Goal: Information Seeking & Learning: Learn about a topic

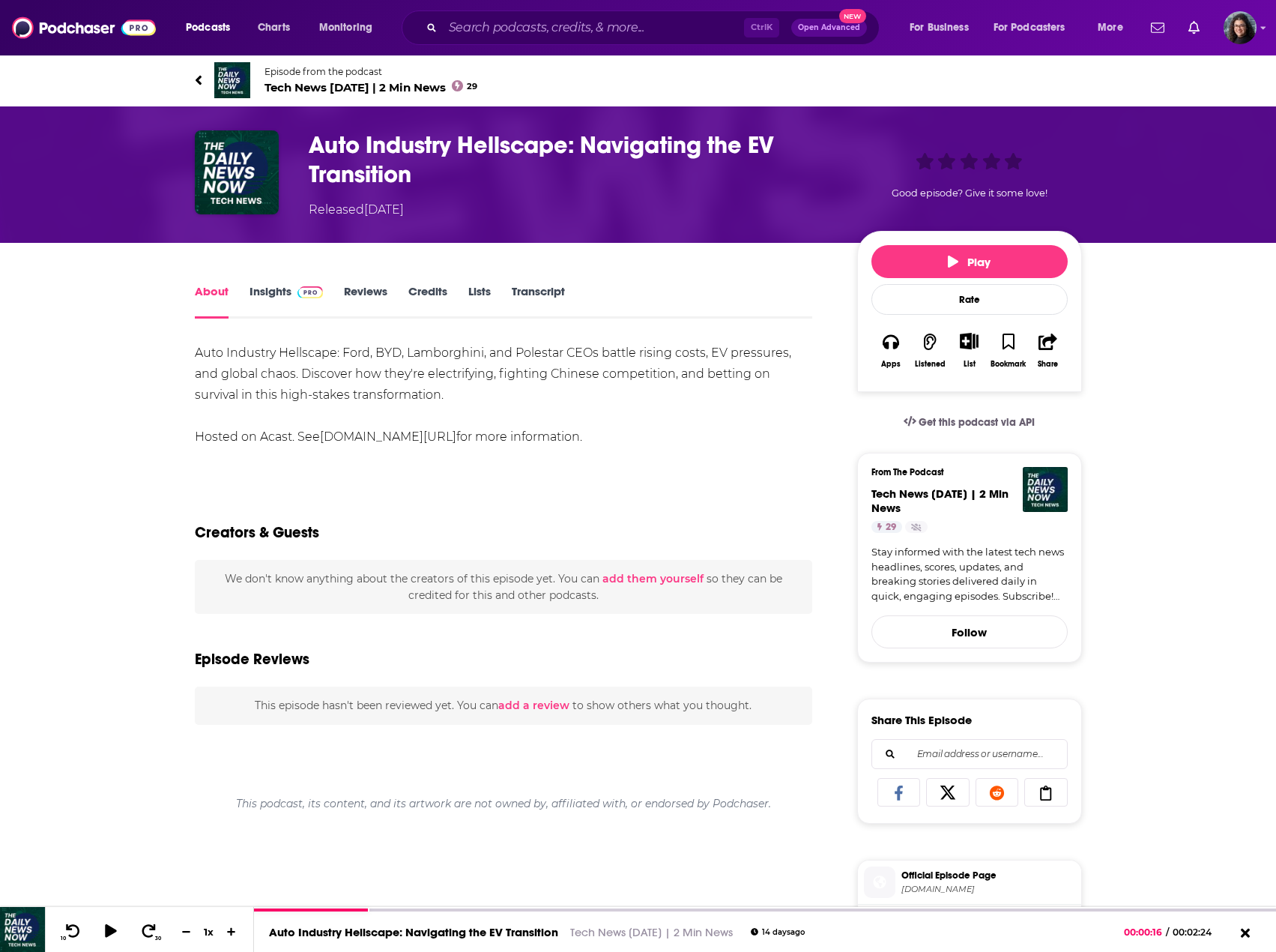
click at [986, 564] on link "Stay informed with the latest tech news headlines, scores, updates, and breakin…" at bounding box center [970, 574] width 196 height 59
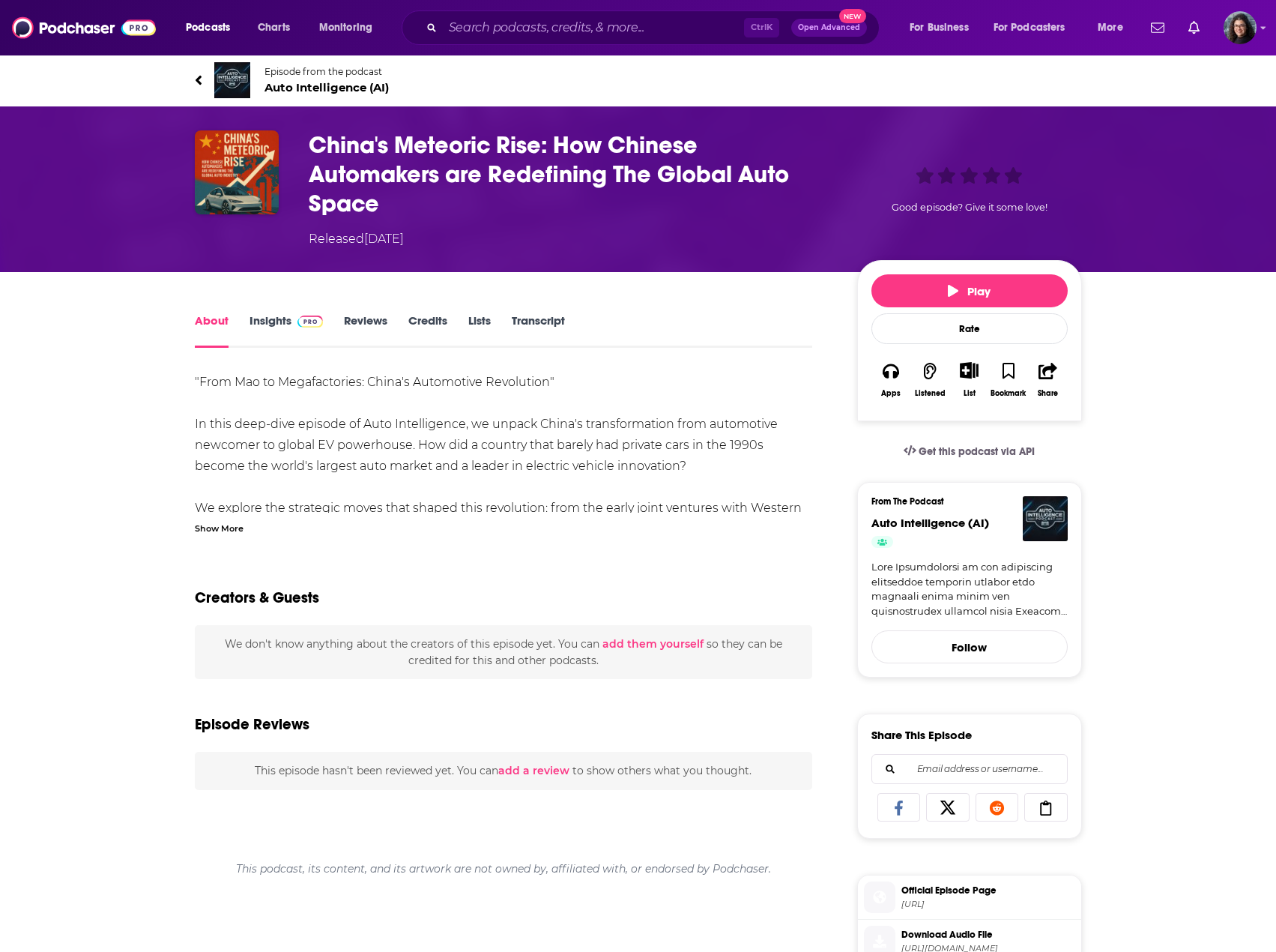
click at [210, 527] on div "Show More" at bounding box center [219, 527] width 49 height 14
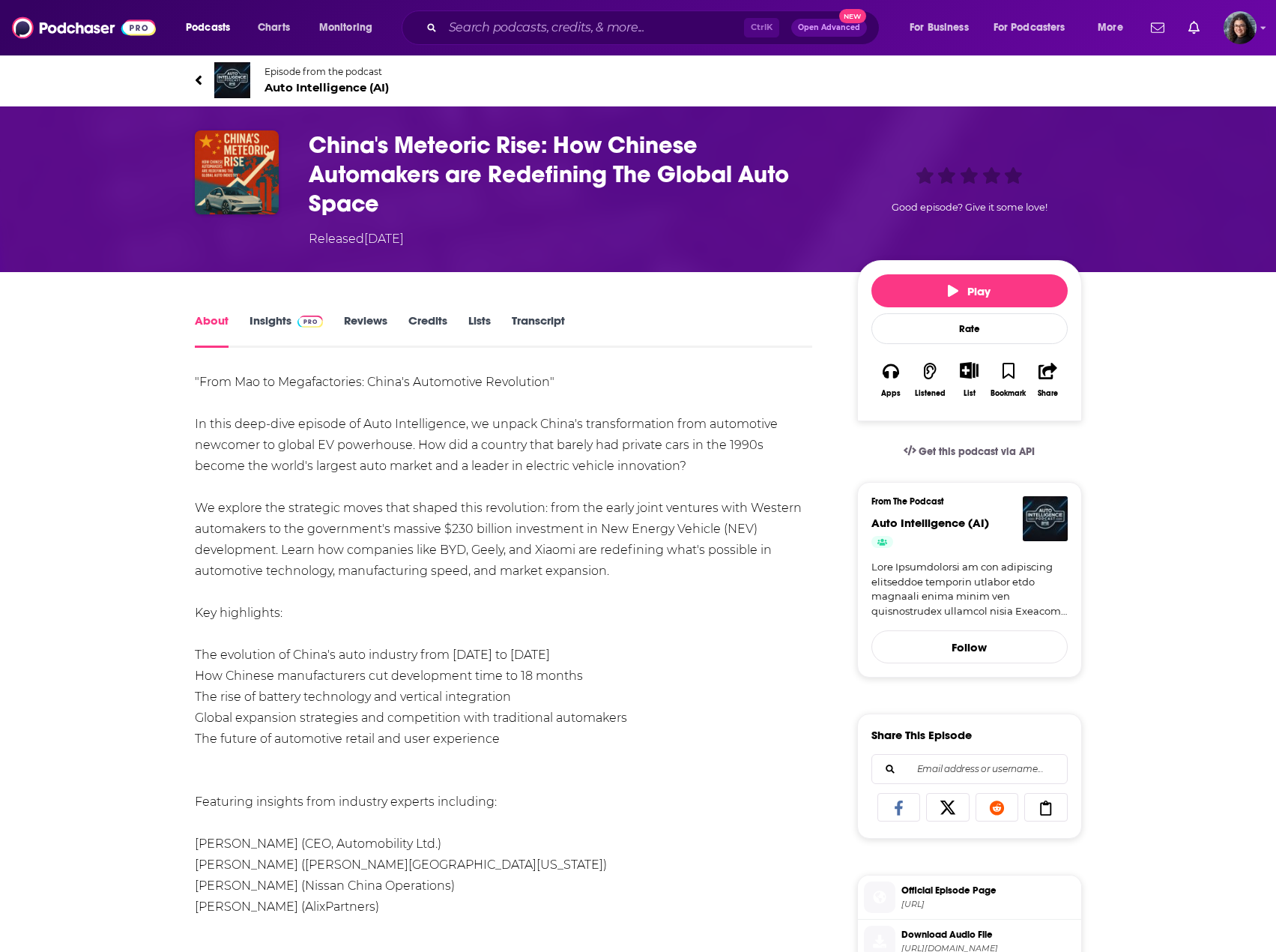
drag, startPoint x: 191, startPoint y: 419, endPoint x: 626, endPoint y: 566, distance: 459.2
copy div "In this deep-dive episode of Auto Intelligence, we unpack China's transformatio…"
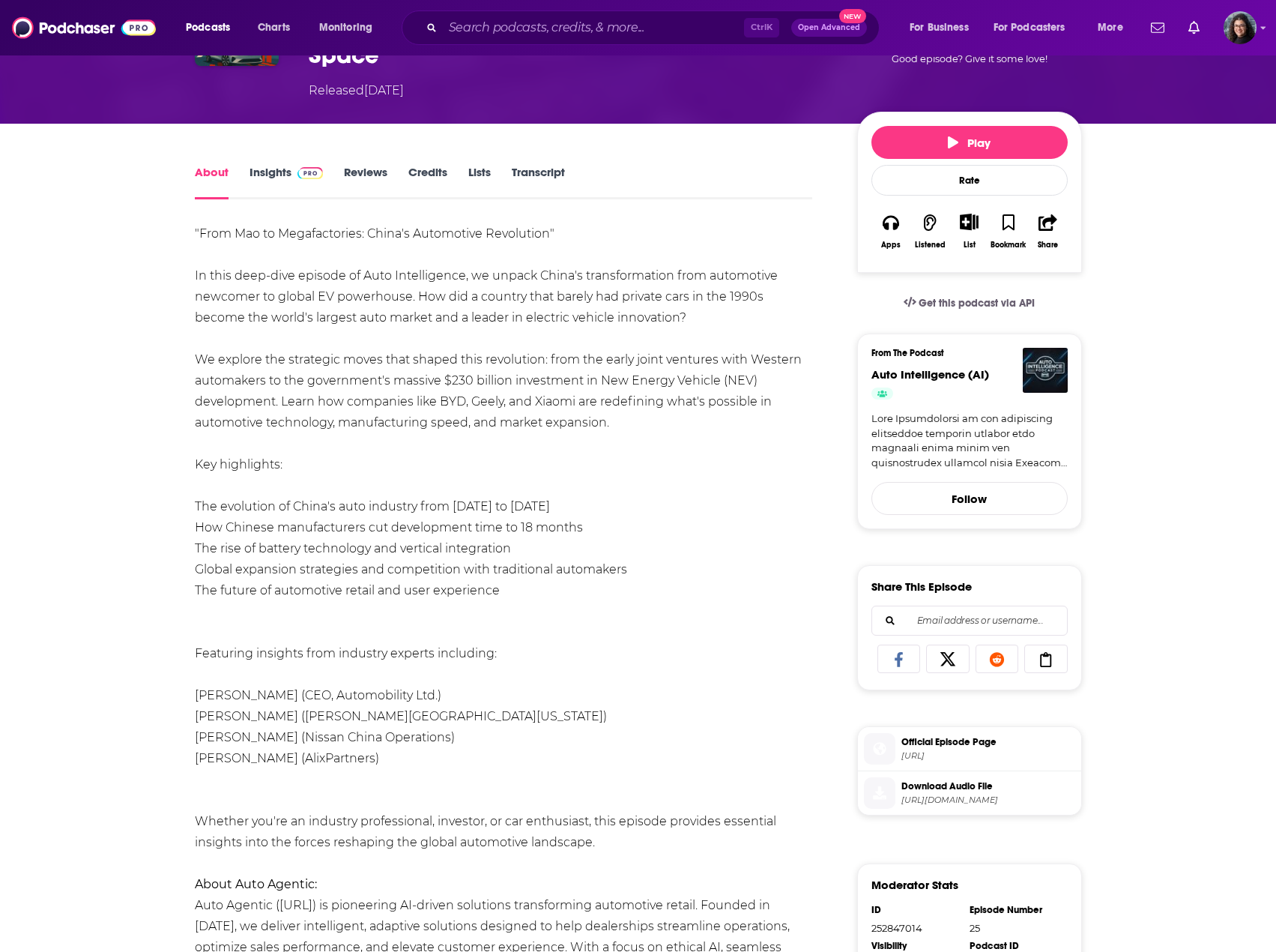
scroll to position [150, 0]
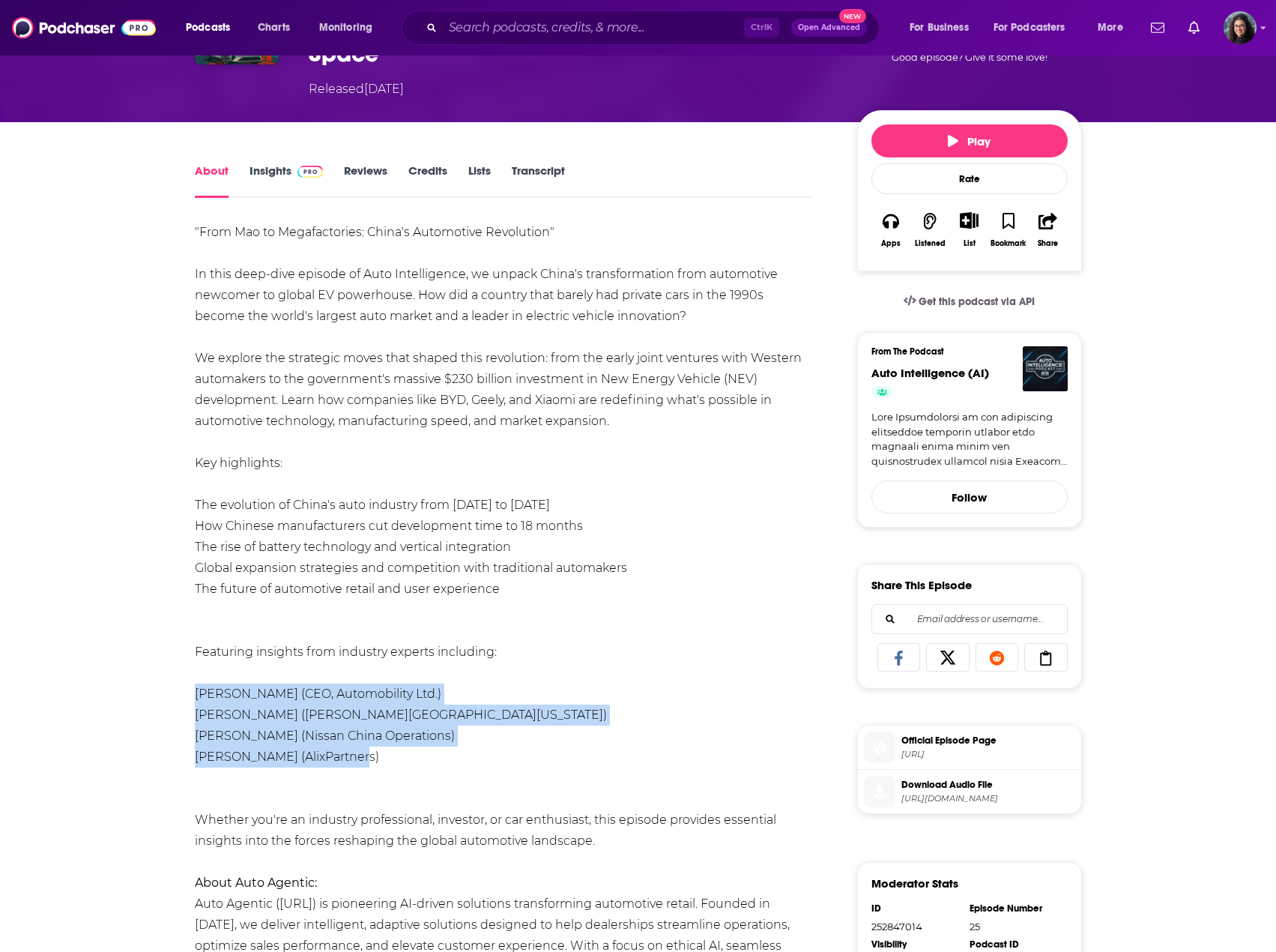
drag, startPoint x: 370, startPoint y: 760, endPoint x: 198, endPoint y: 692, distance: 185.0
click at [198, 692] on ul "Bill Russo (CEO, Automobility Ltd.) John Helveston (George Washington Universit…" at bounding box center [504, 725] width 618 height 84
copy ul "Bill Russo (CEO, Automobility Ltd.) John Helveston (George Washington Universit…"
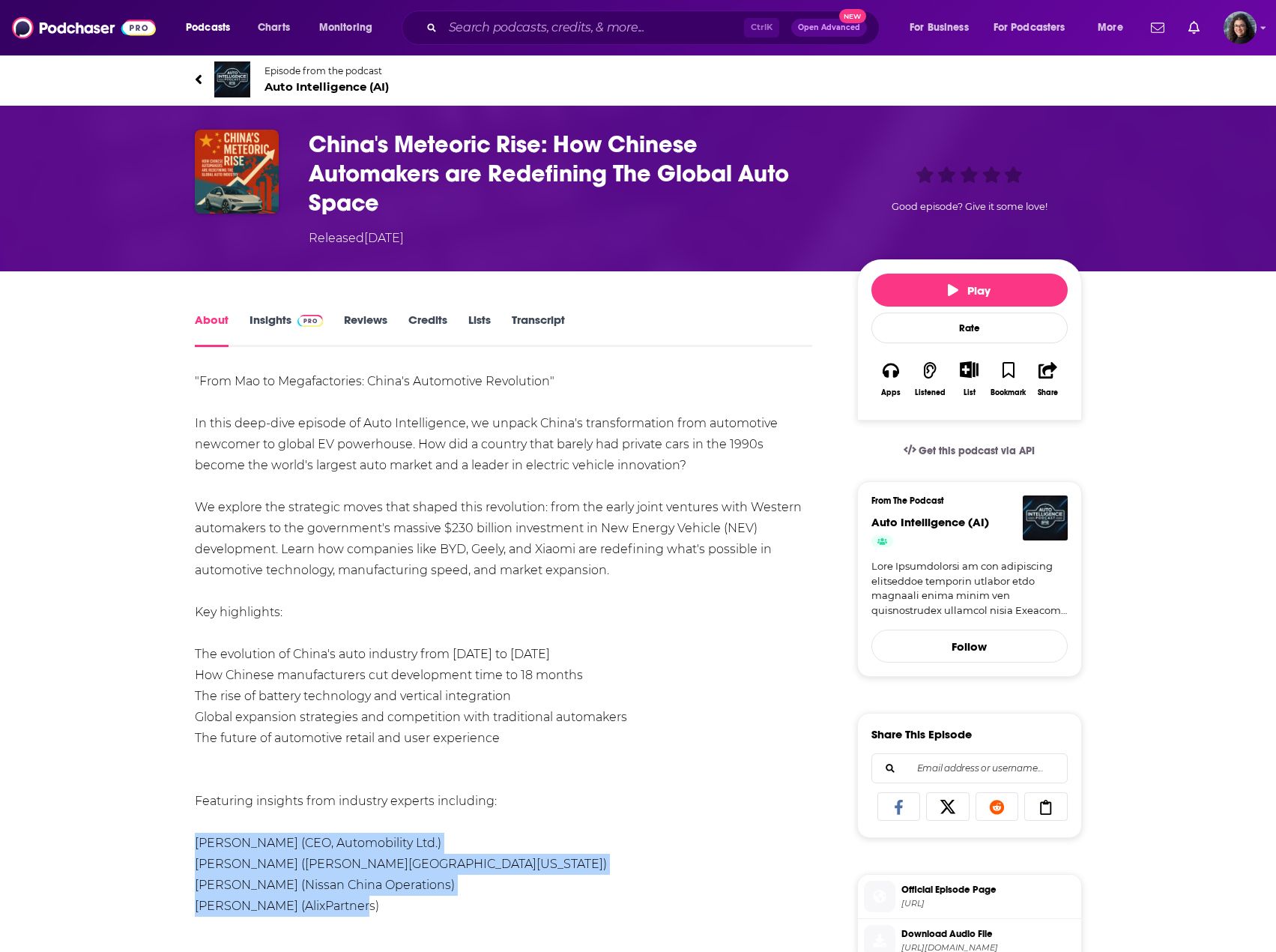
scroll to position [0, 0]
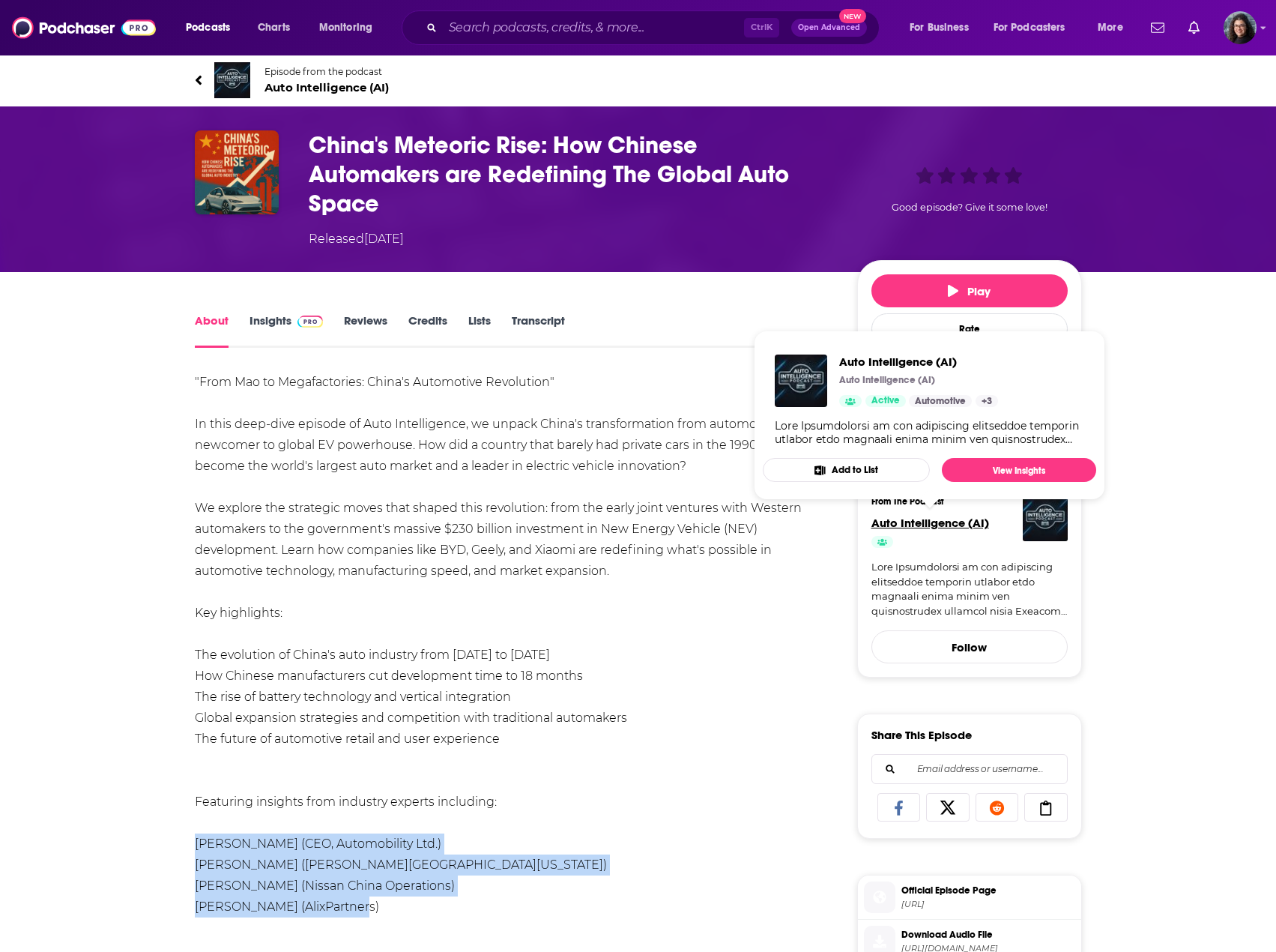
click at [929, 523] on span "Auto Intelligence (AI)" at bounding box center [931, 523] width 118 height 14
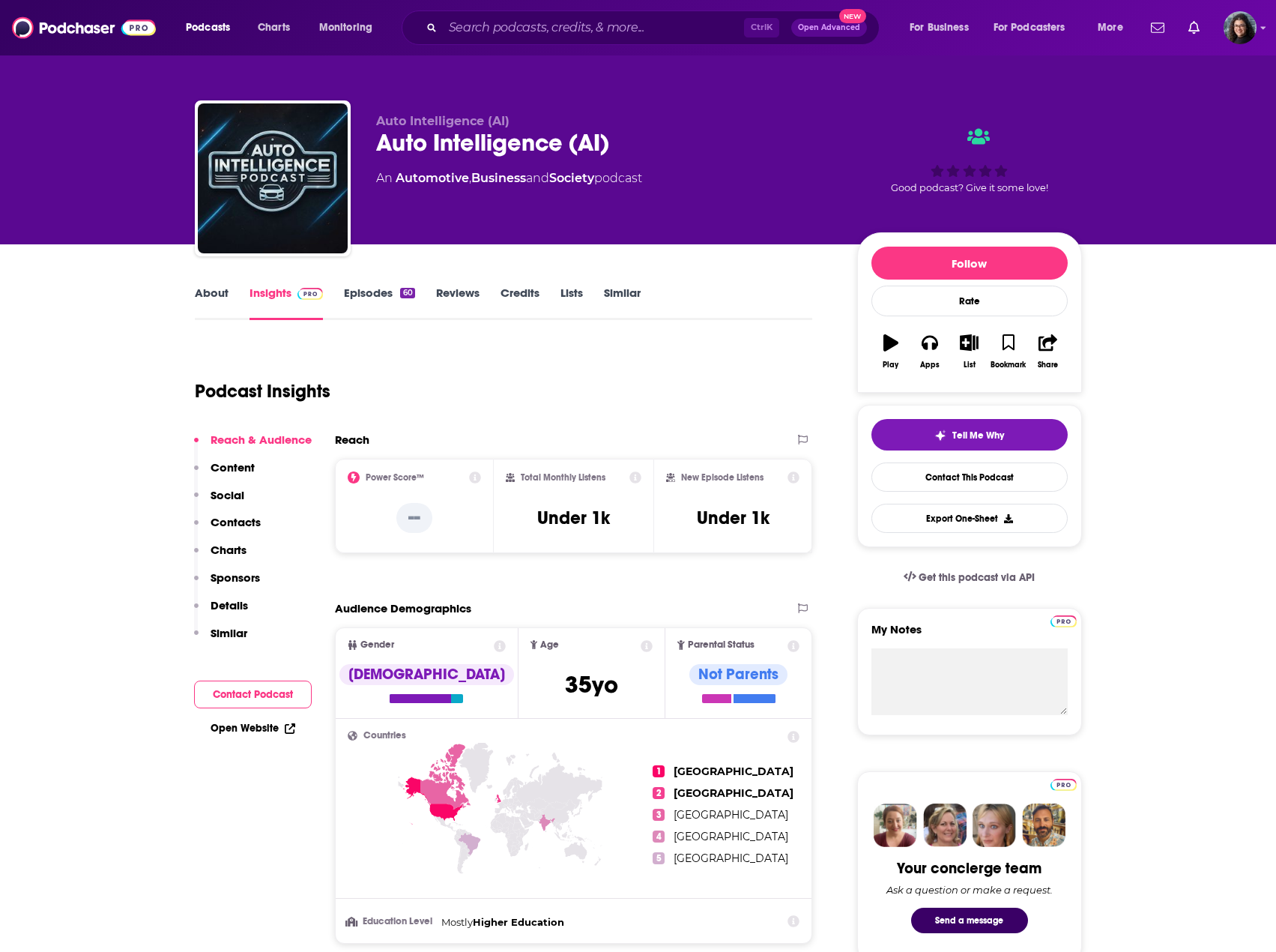
click at [213, 290] on link "About" at bounding box center [212, 303] width 34 height 35
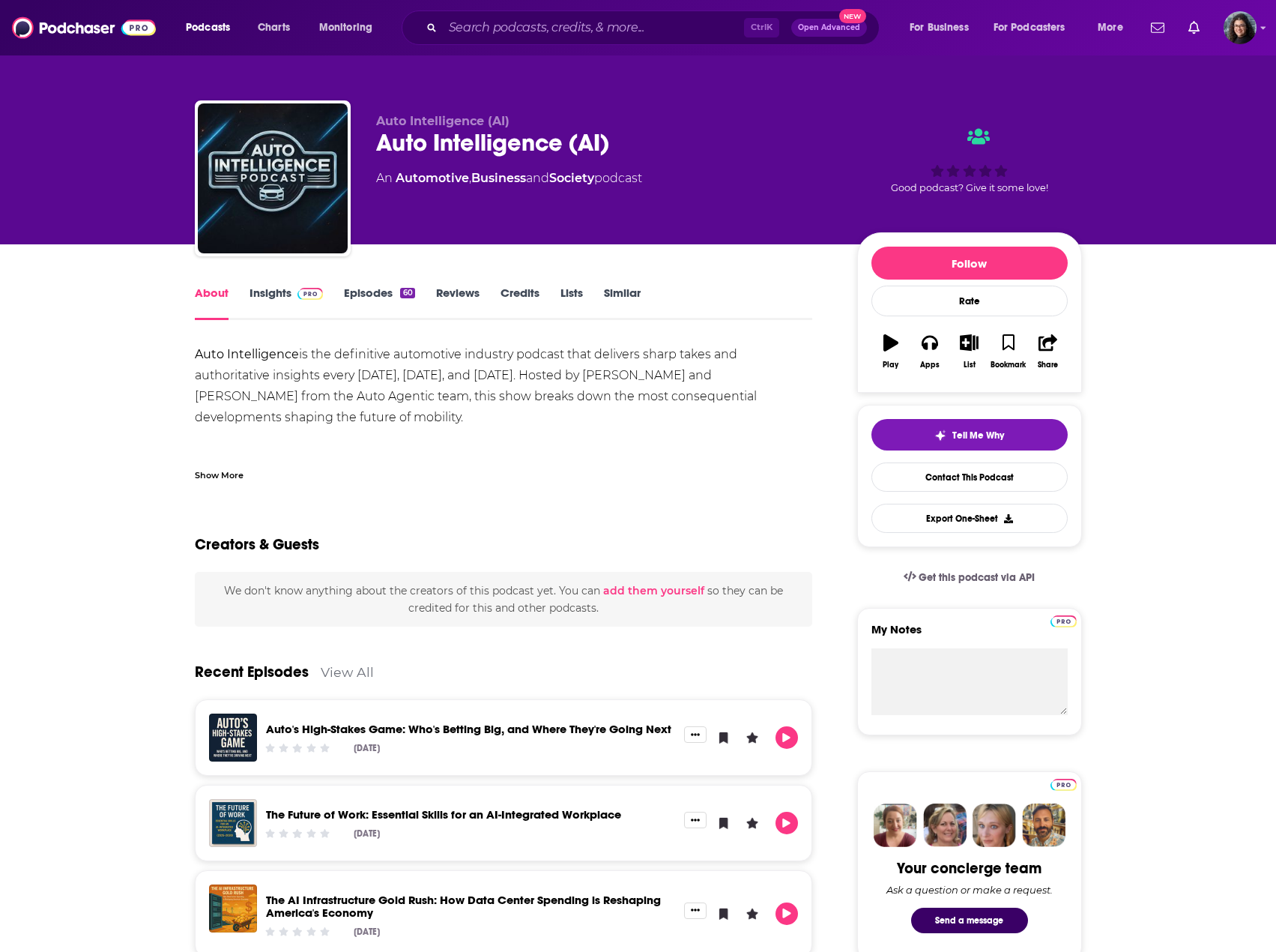
click at [228, 474] on div "Show More" at bounding box center [219, 474] width 49 height 14
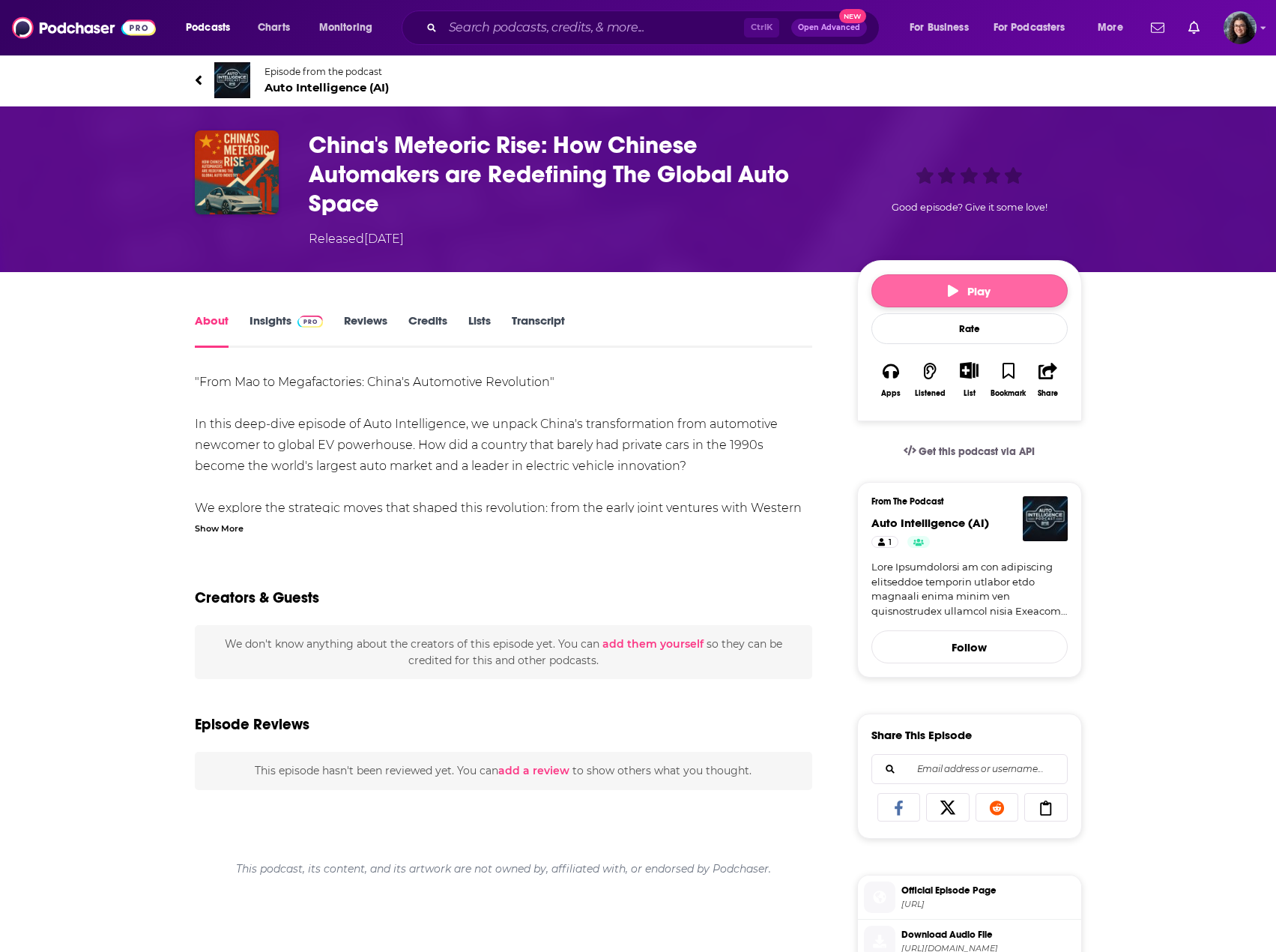
click at [963, 293] on span "Play" at bounding box center [970, 291] width 43 height 14
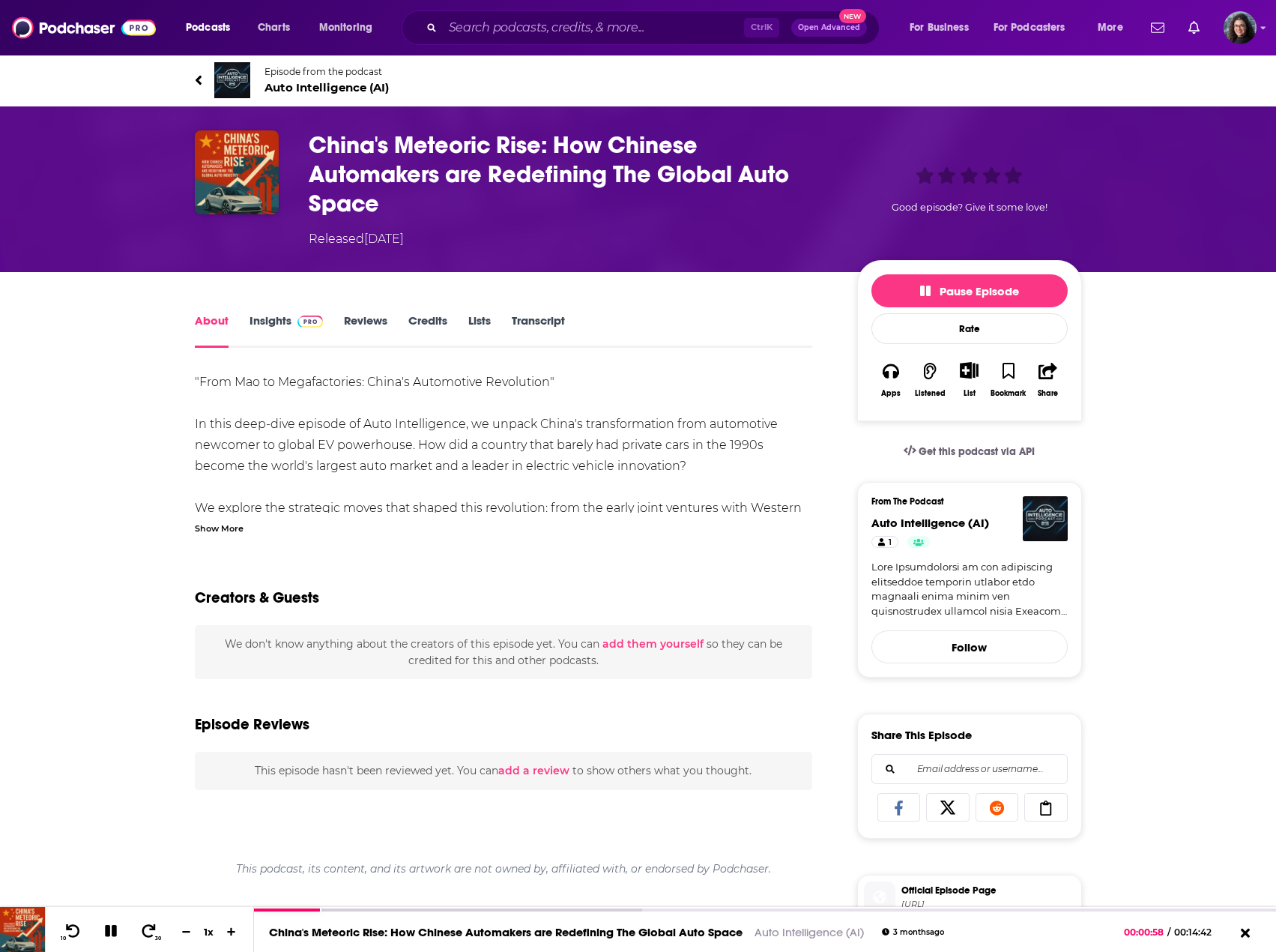
click at [526, 319] on link "Transcript" at bounding box center [539, 330] width 53 height 35
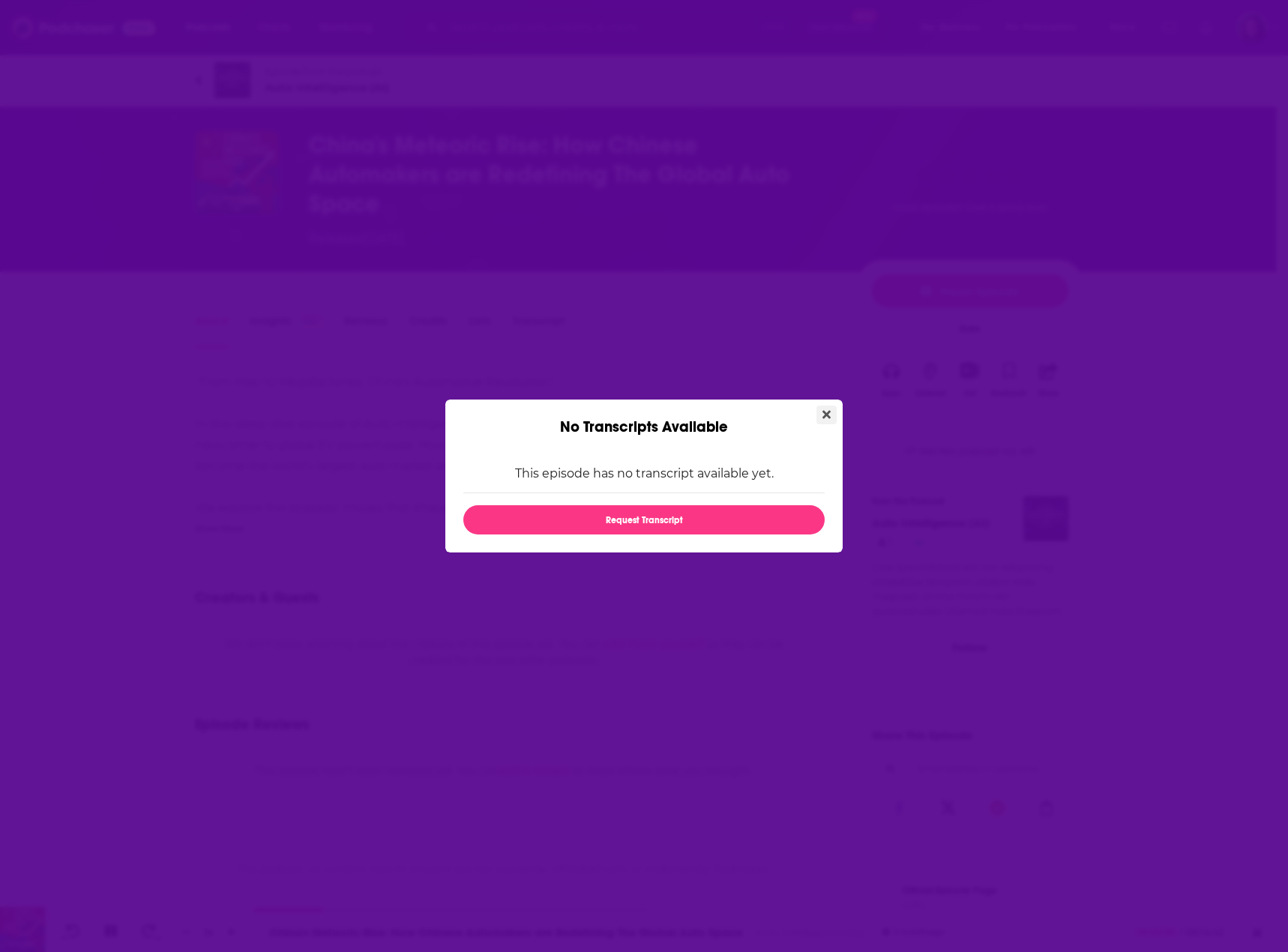
click at [823, 411] on icon "Close" at bounding box center [826, 414] width 8 height 8
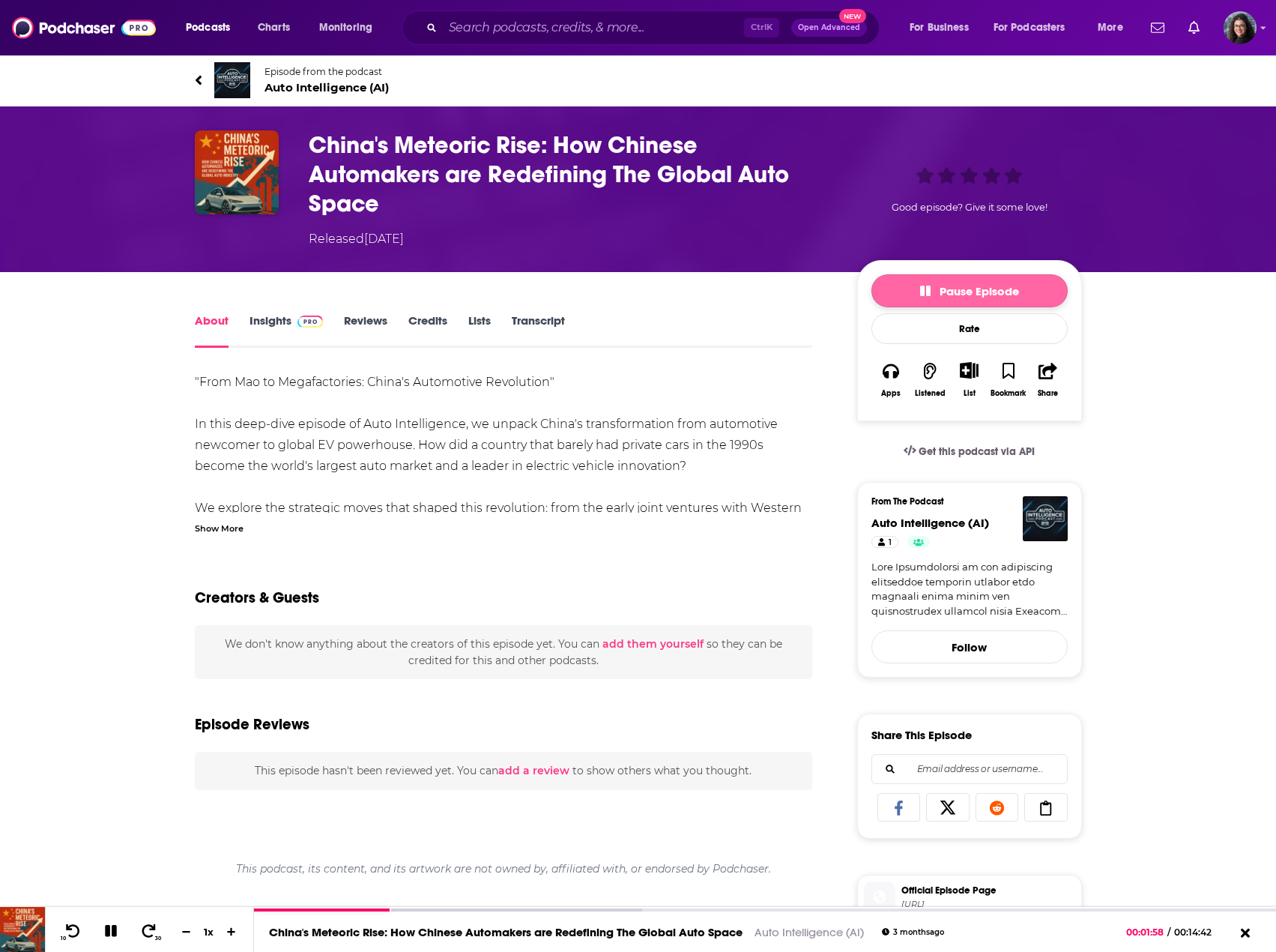
click at [956, 293] on span "Pause Episode" at bounding box center [969, 291] width 99 height 14
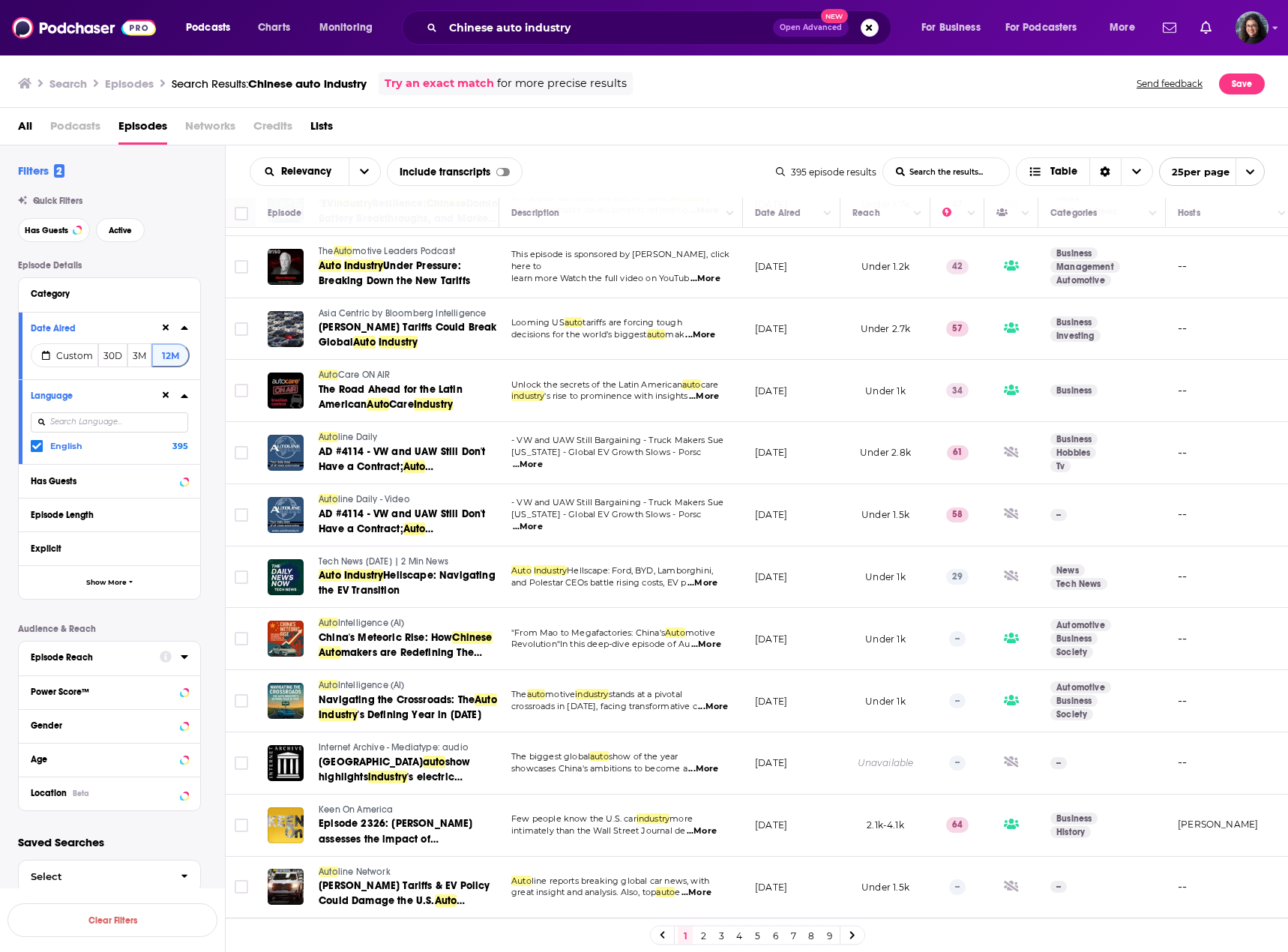
scroll to position [882, 0]
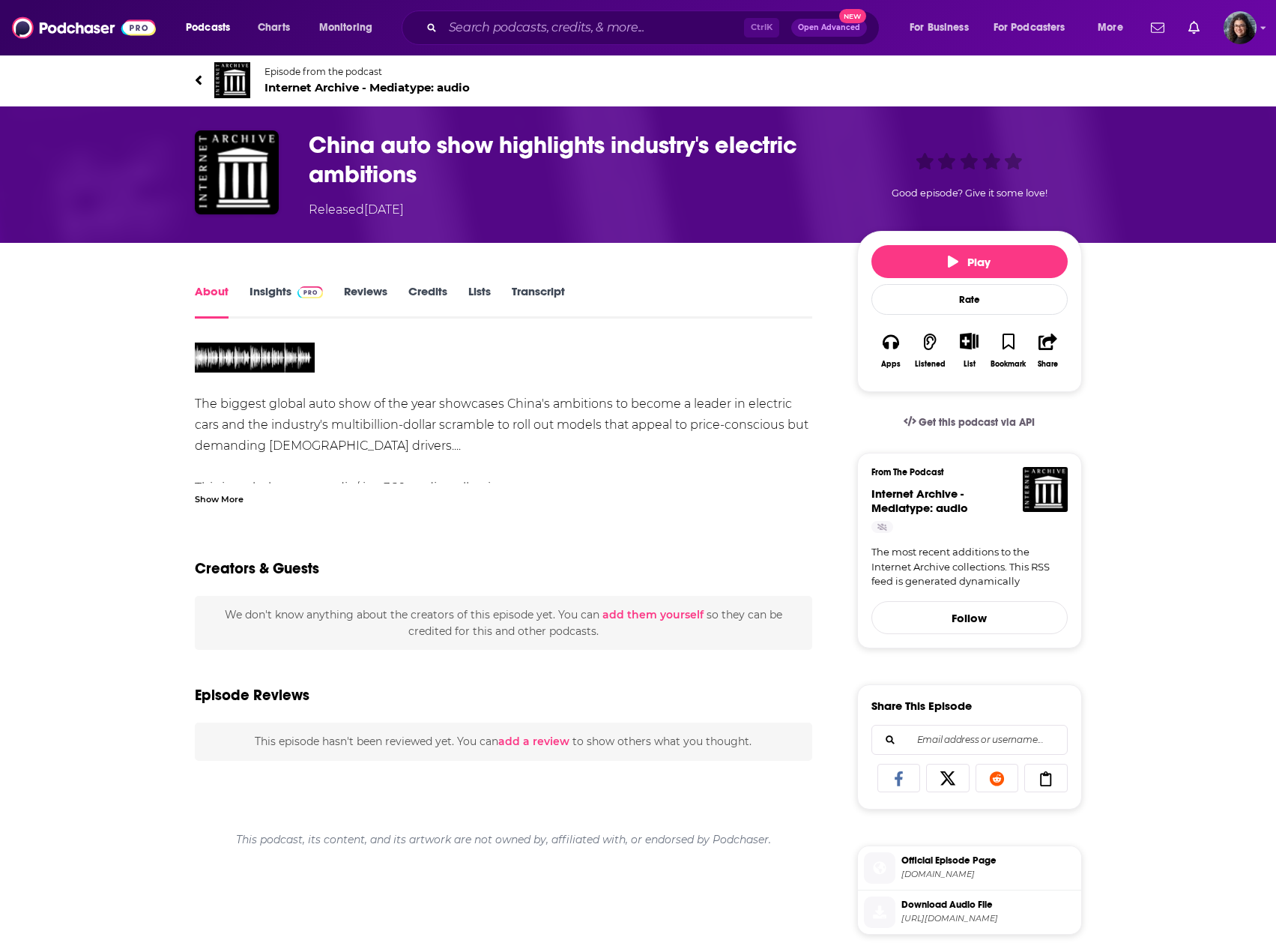
drag, startPoint x: 234, startPoint y: 495, endPoint x: 313, endPoint y: 408, distance: 117.5
click at [234, 495] on div "Show More" at bounding box center [219, 498] width 49 height 14
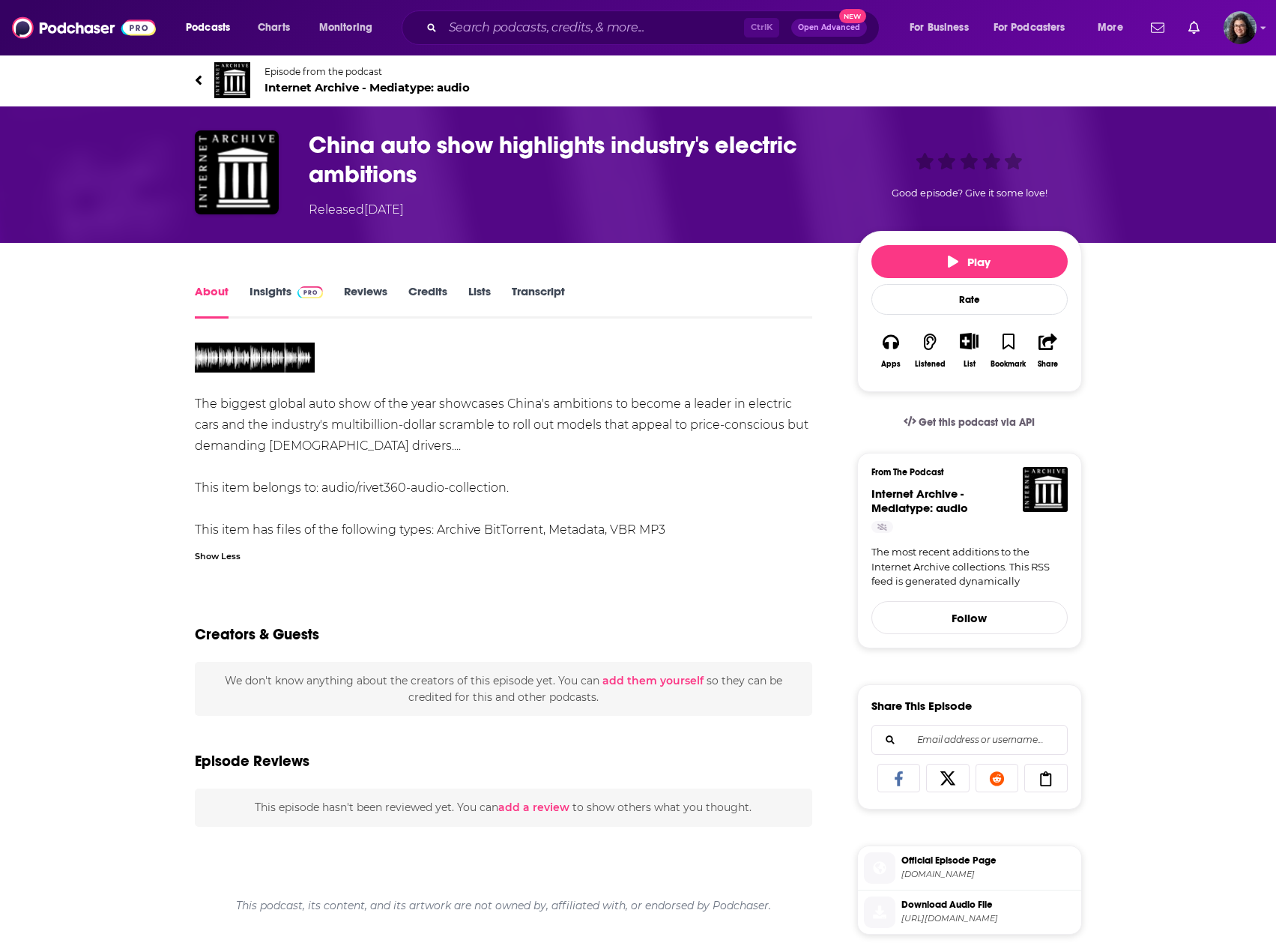
click at [524, 295] on link "Transcript" at bounding box center [539, 301] width 53 height 35
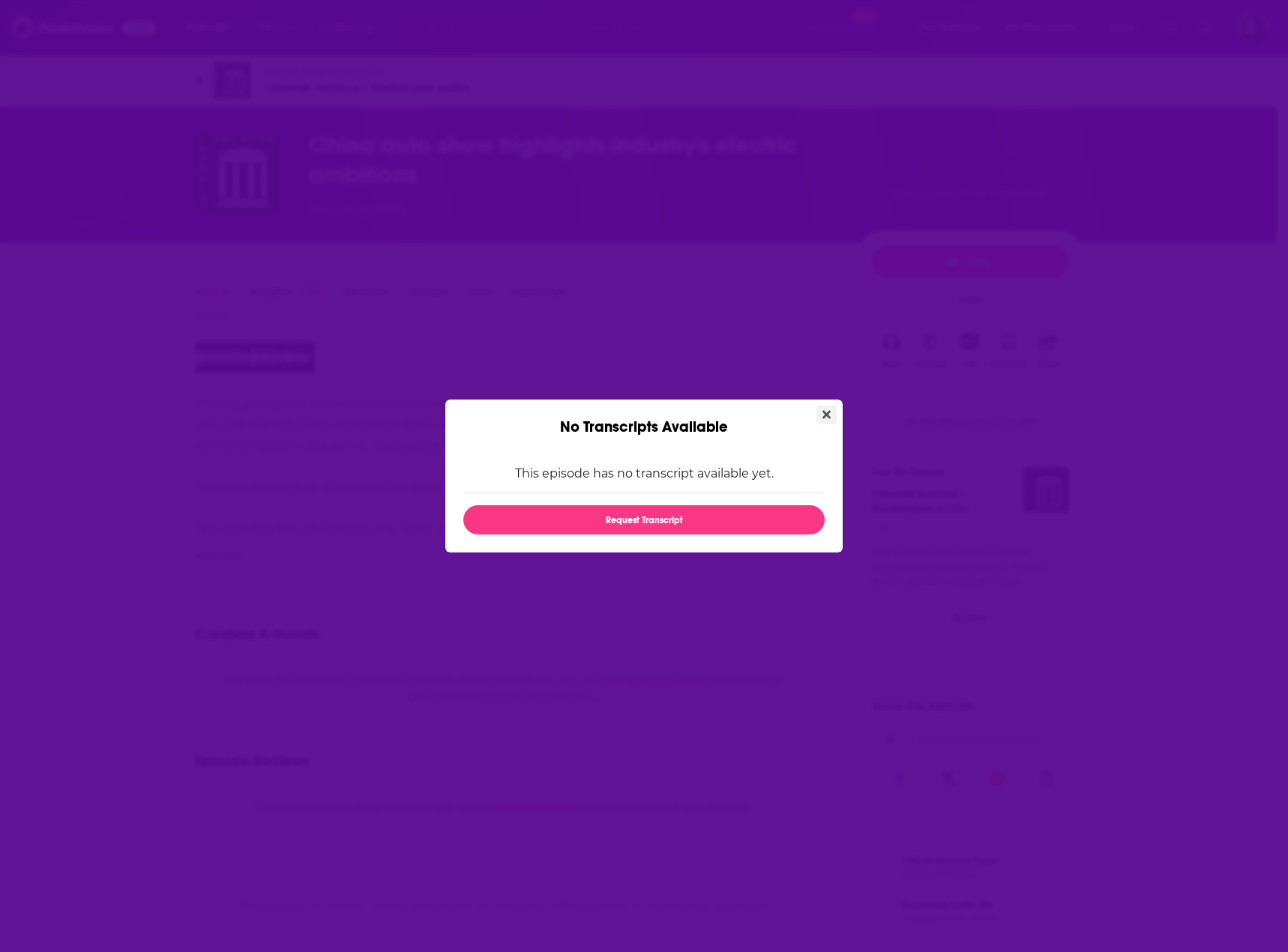
click at [826, 411] on icon "Close" at bounding box center [826, 414] width 8 height 12
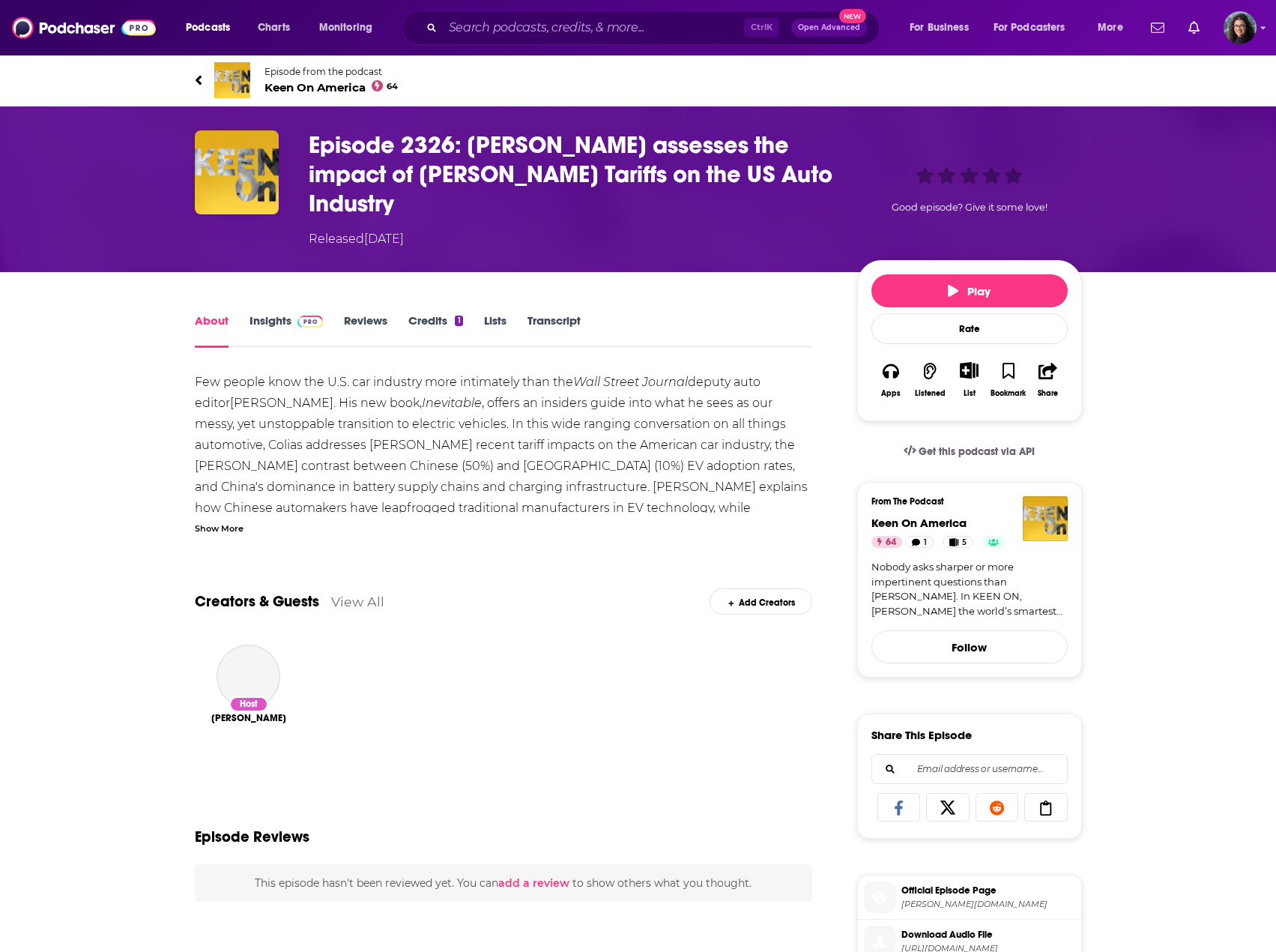
click at [234, 520] on div "Show More" at bounding box center [219, 527] width 49 height 14
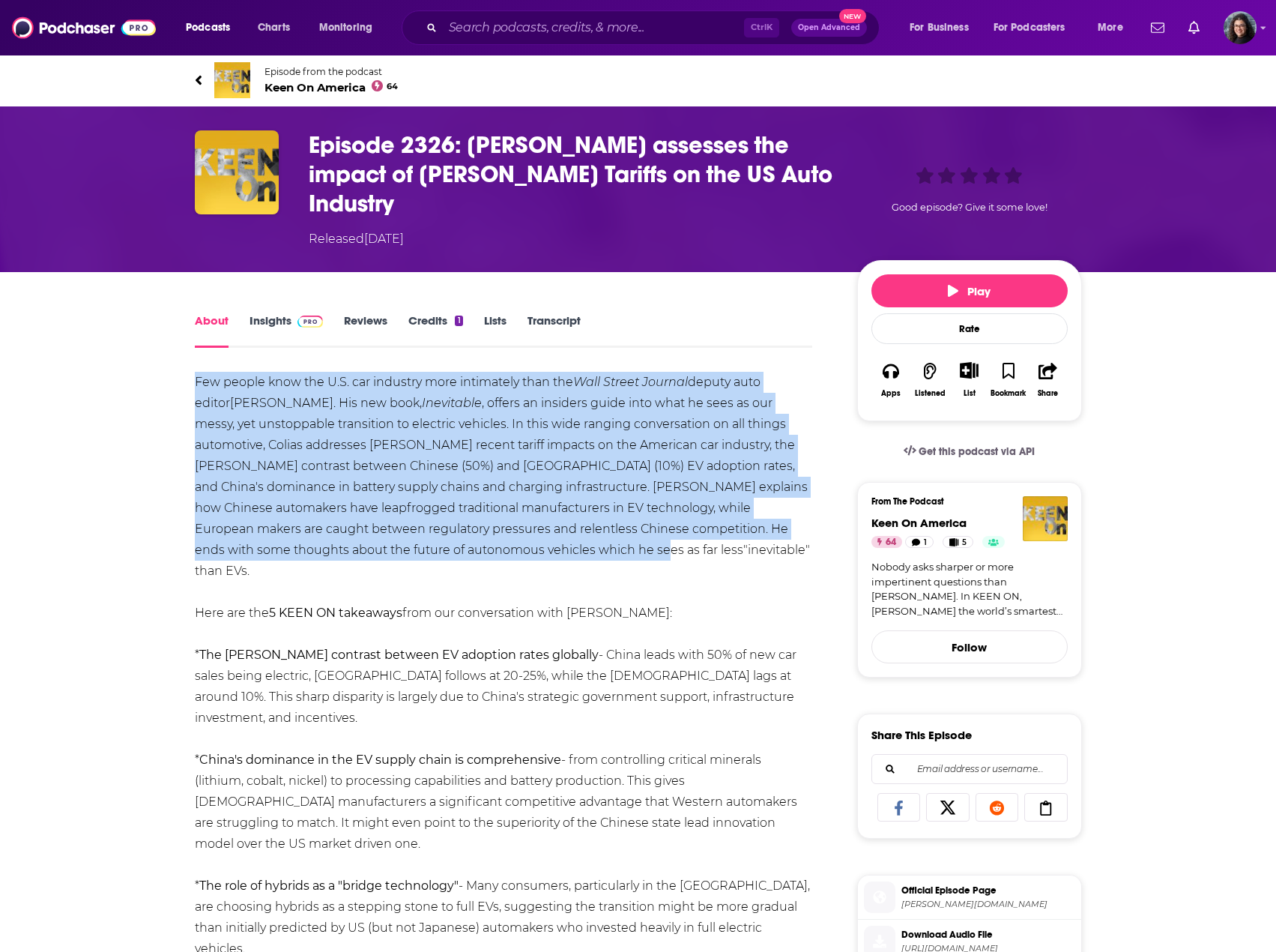
drag, startPoint x: 450, startPoint y: 519, endPoint x: 194, endPoint y: 353, distance: 305.1
copy div "Few people know the U.S. car industry more intimately than the Wall Street Jour…"
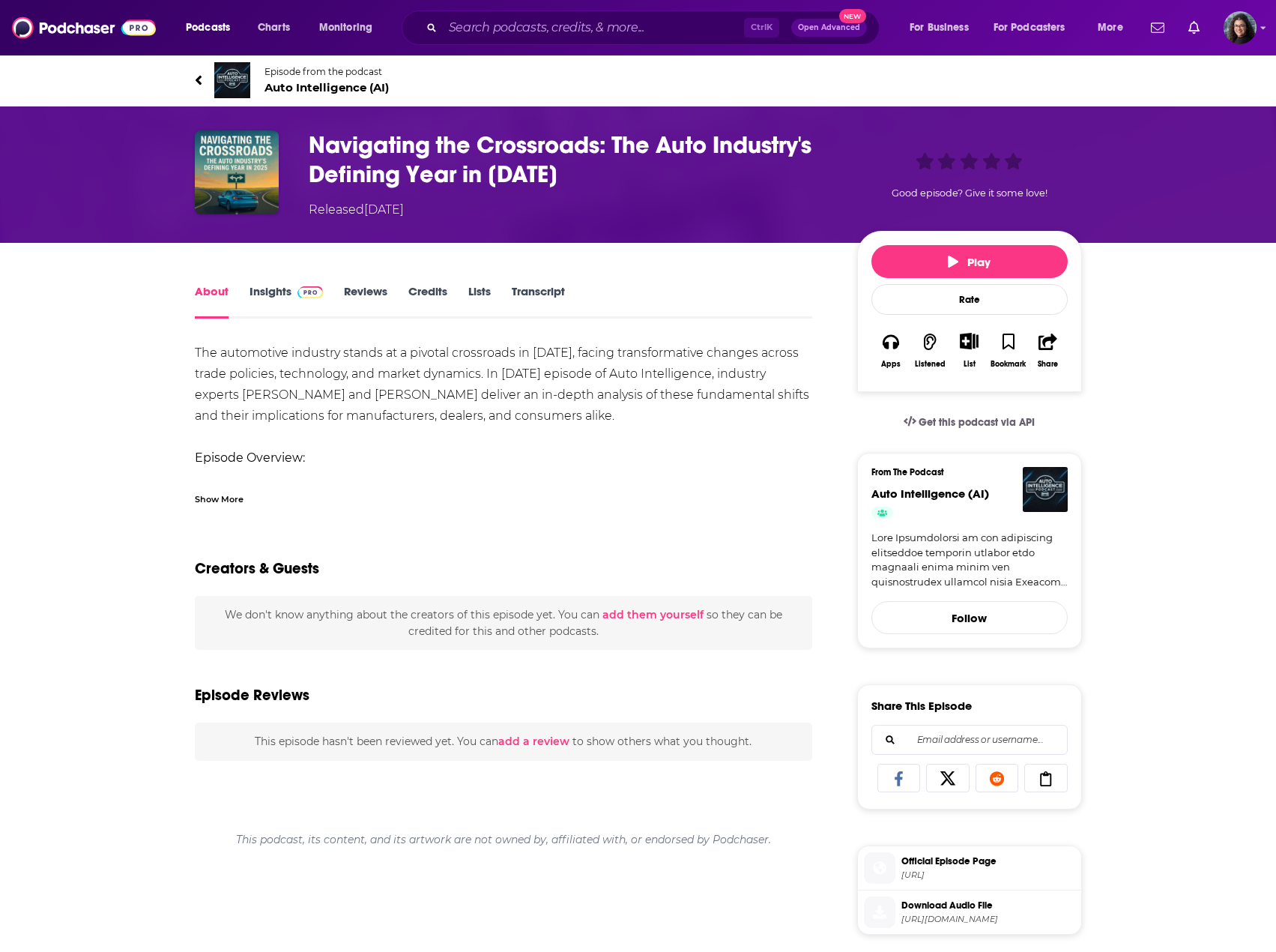
click at [226, 500] on div "Show More" at bounding box center [219, 498] width 49 height 14
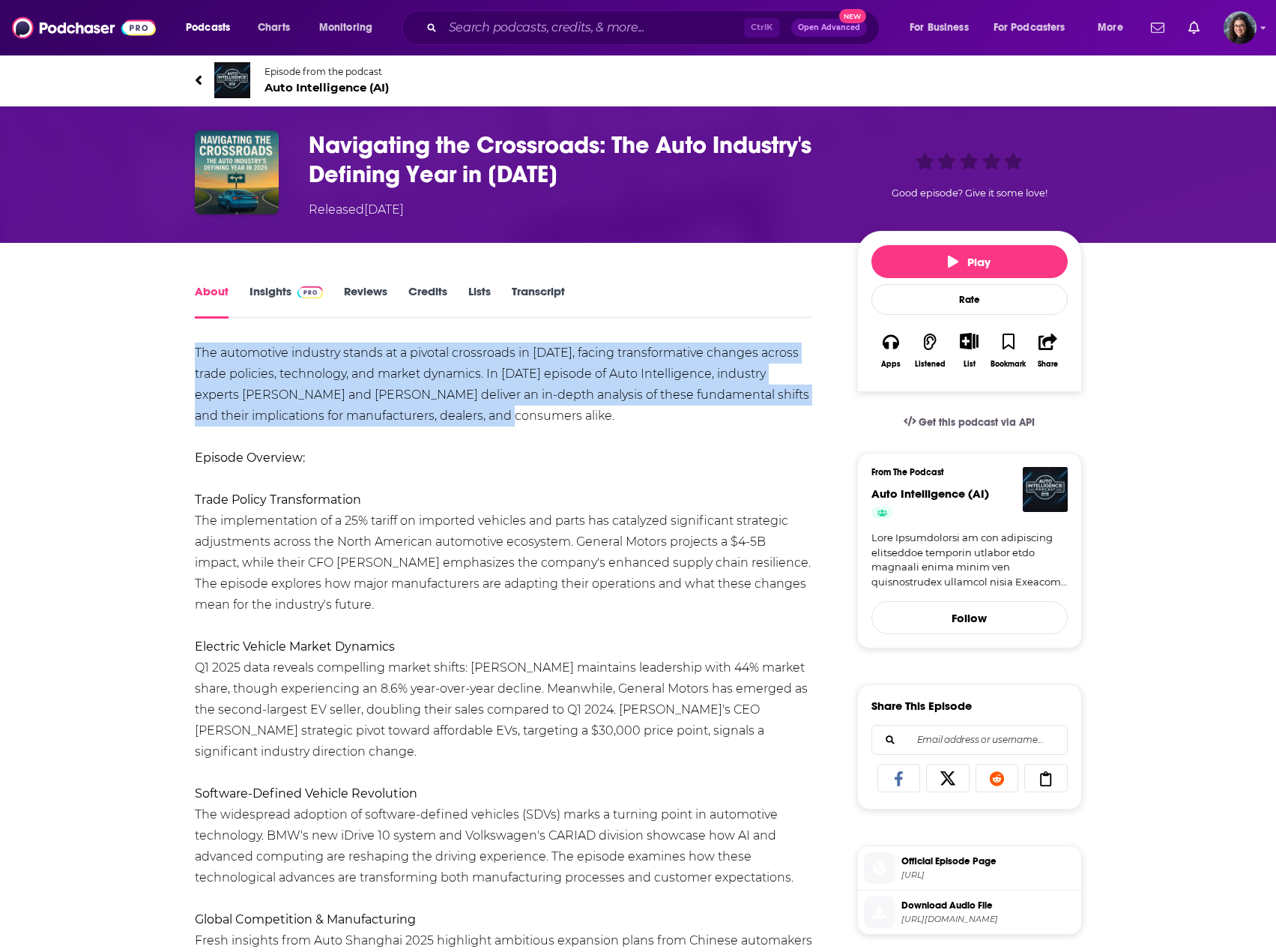
drag, startPoint x: 490, startPoint y: 417, endPoint x: 195, endPoint y: 346, distance: 303.4
click at [195, 346] on div "The automotive industry stands at a pivotal crossroads in [DATE], facing transf…" at bounding box center [504, 951] width 618 height 1217
copy div "The automotive industry stands at a pivotal crossroads in [DATE], facing transf…"
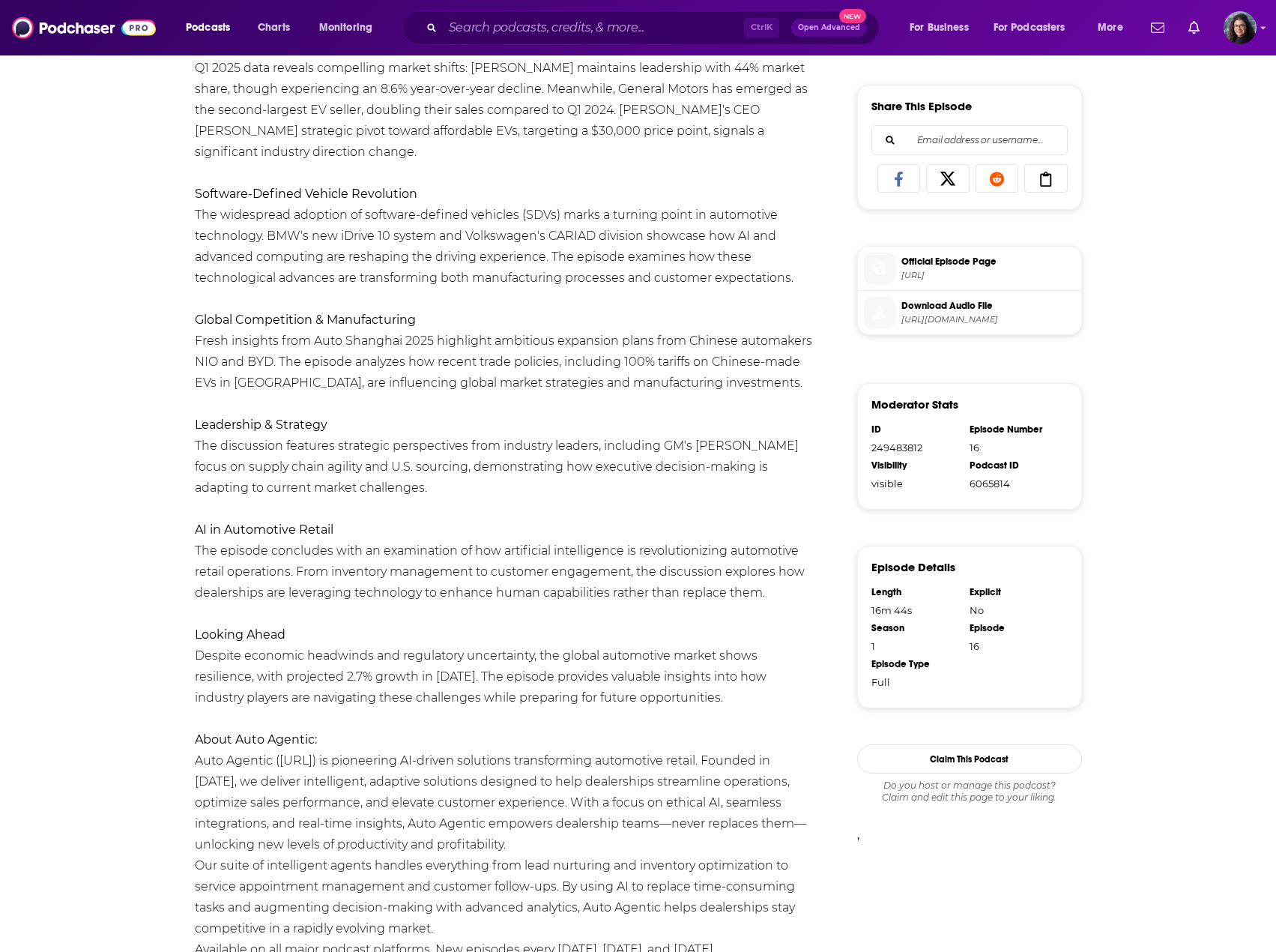
scroll to position [674, 0]
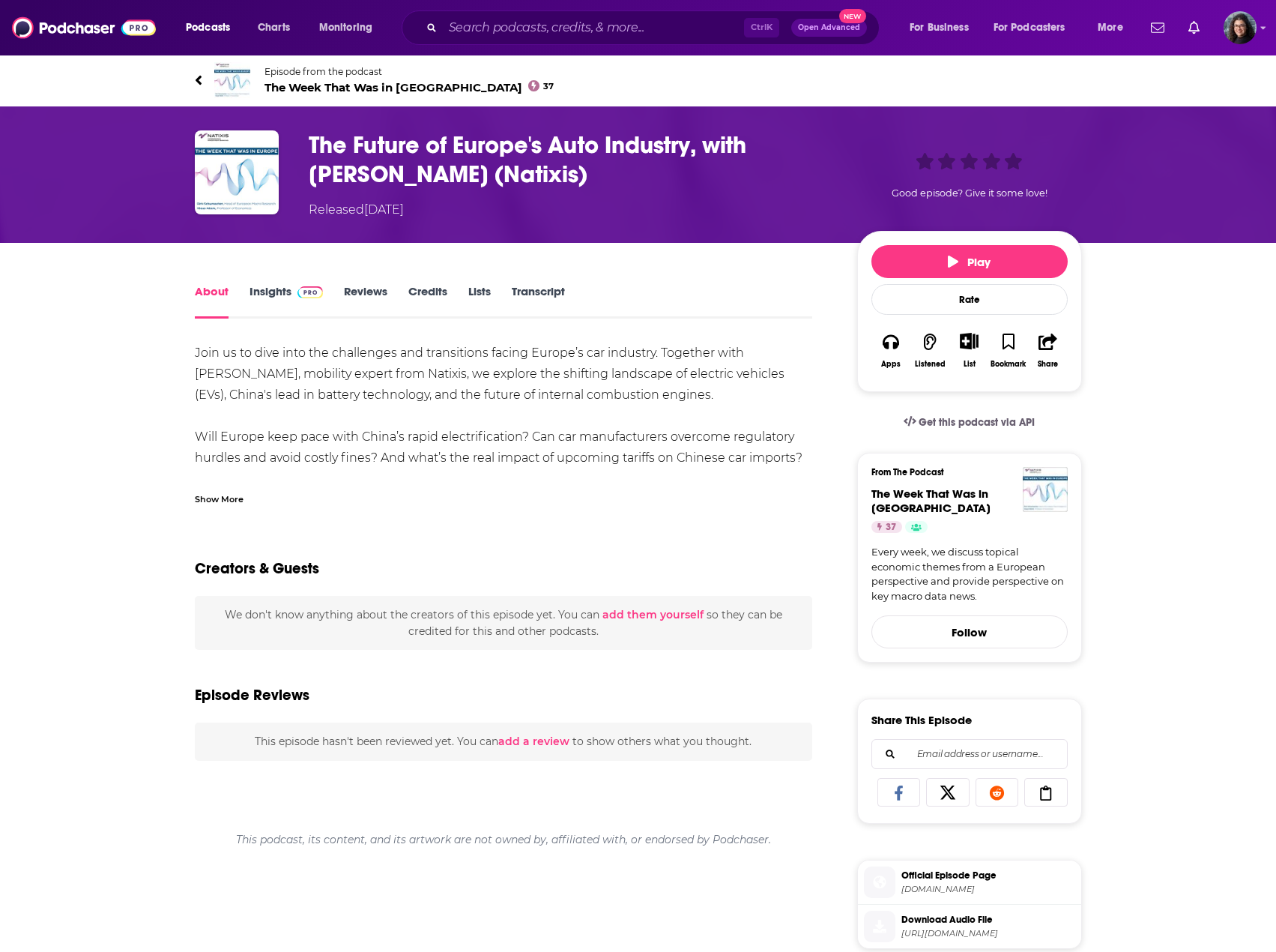
click at [229, 500] on div "Show More" at bounding box center [219, 498] width 49 height 14
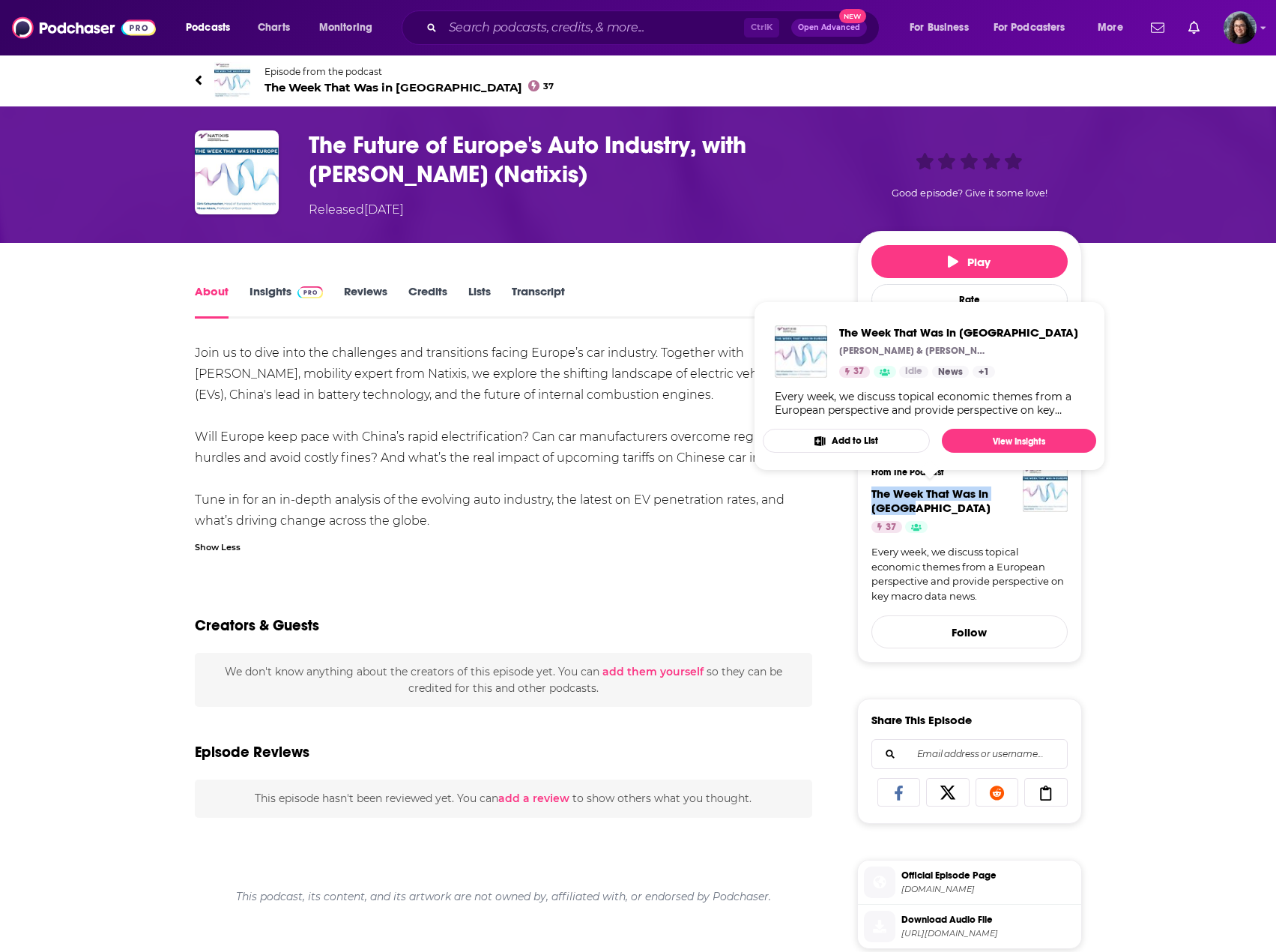
drag, startPoint x: 863, startPoint y: 492, endPoint x: 921, endPoint y: 506, distance: 59.7
click at [921, 506] on div "From The Podcast The Week That Was in Europe 37 Every week, we discuss topical …" at bounding box center [970, 557] width 224 height 210
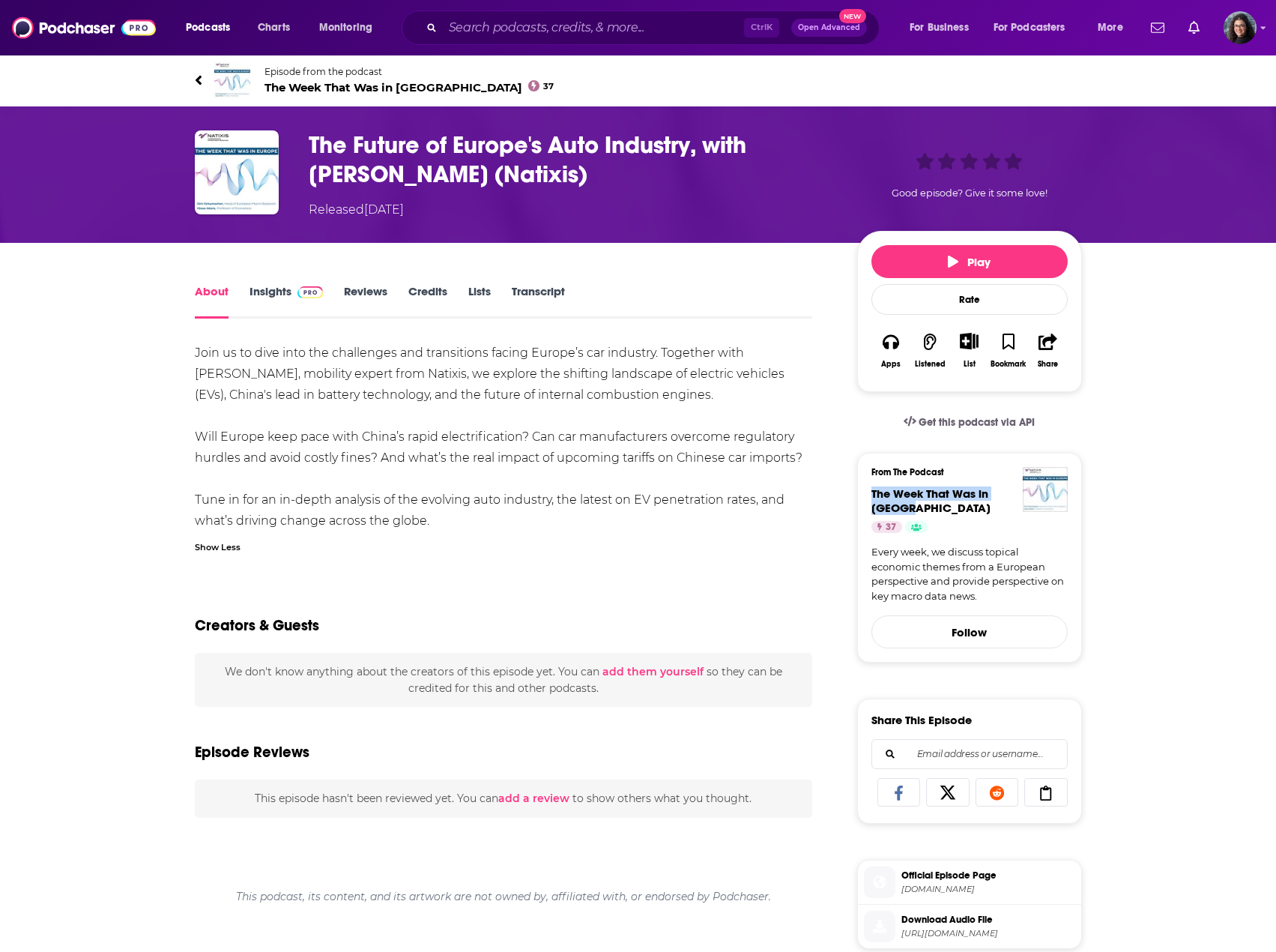
copy span "The Week That Was in Europe"
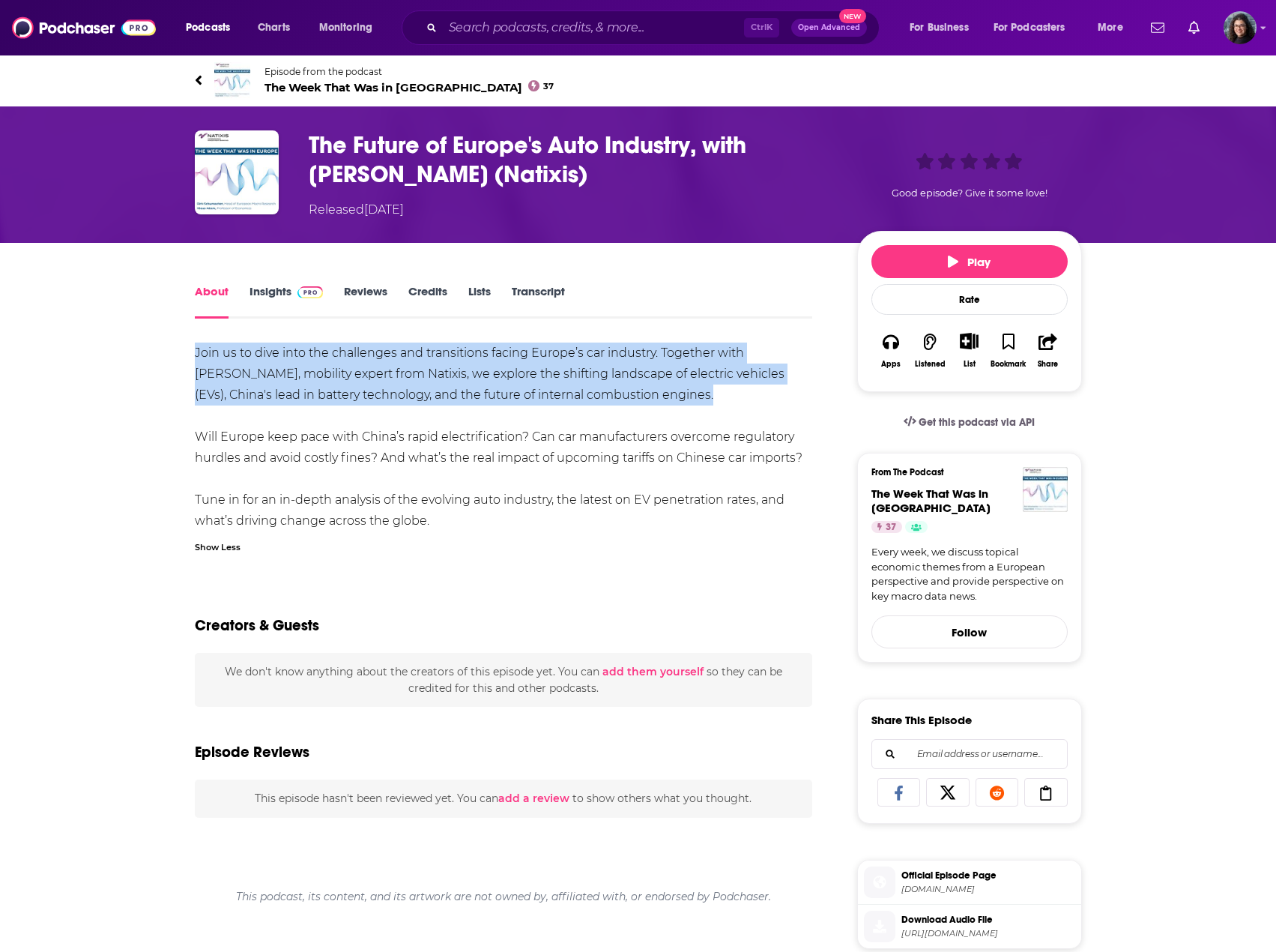
drag, startPoint x: 182, startPoint y: 347, endPoint x: 640, endPoint y: 393, distance: 460.3
click at [640, 393] on div "About Insights Reviews Credits Lists Transcript Join us to dive into the challe…" at bounding box center [514, 856] width 687 height 1150
copy div "Join us to dive into the challenges and transitions facing Europe’s car industr…"
drag, startPoint x: 924, startPoint y: 265, endPoint x: 887, endPoint y: 298, distance: 49.6
click at [924, 265] on button "Play" at bounding box center [970, 261] width 196 height 33
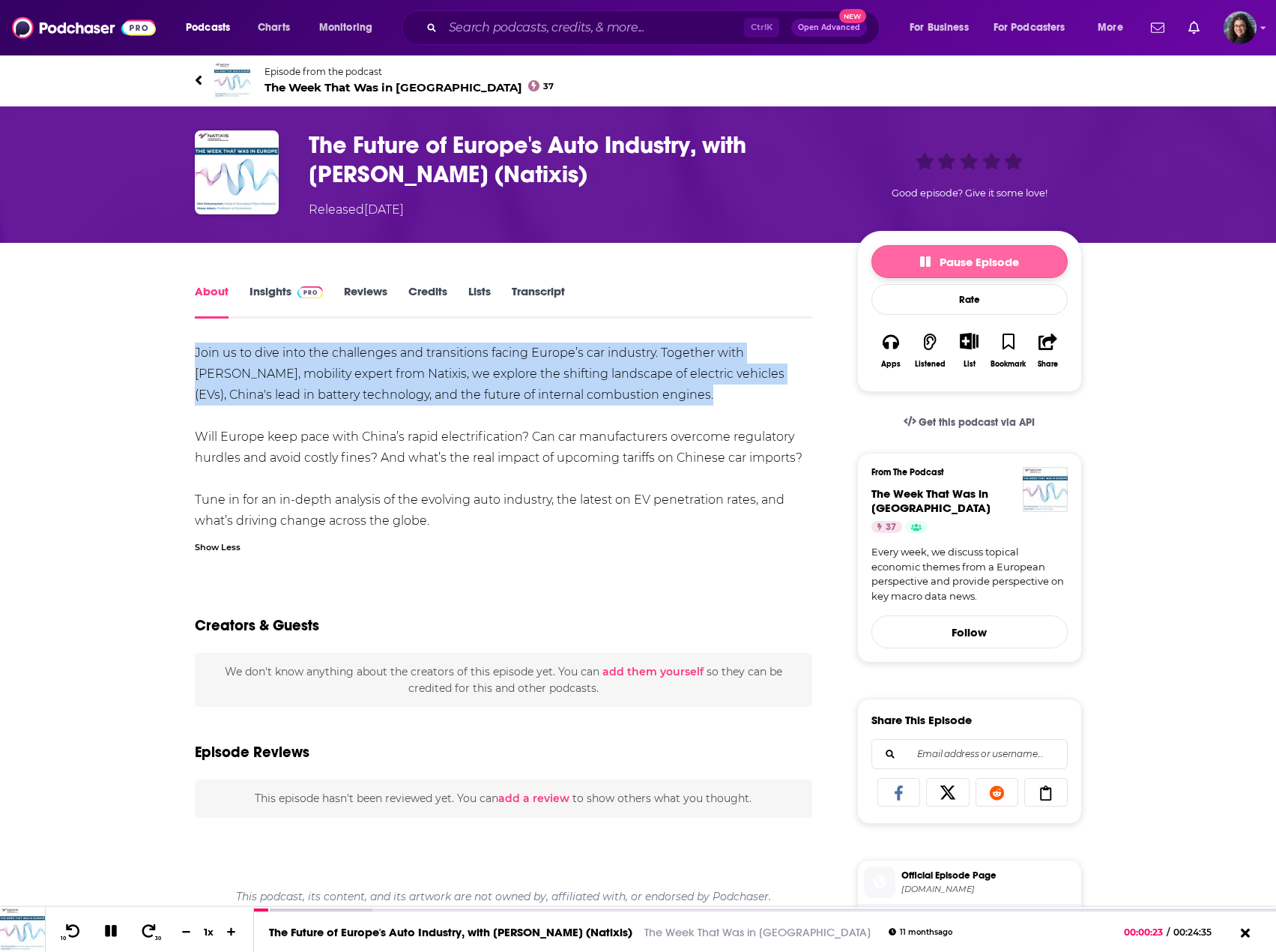
click at [920, 266] on icon "button" at bounding box center [925, 262] width 11 height 11
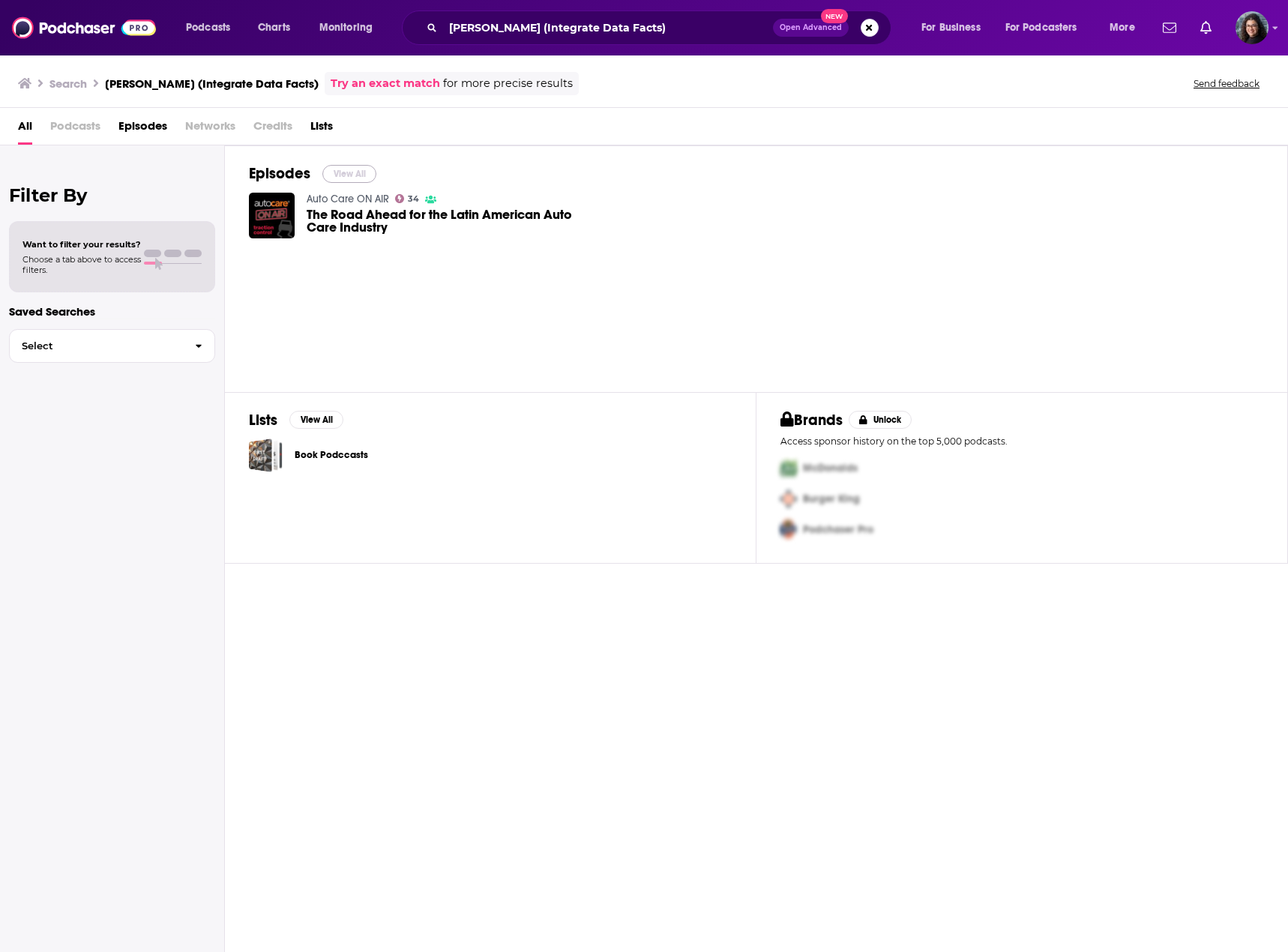
click at [355, 174] on button "View All" at bounding box center [349, 174] width 54 height 18
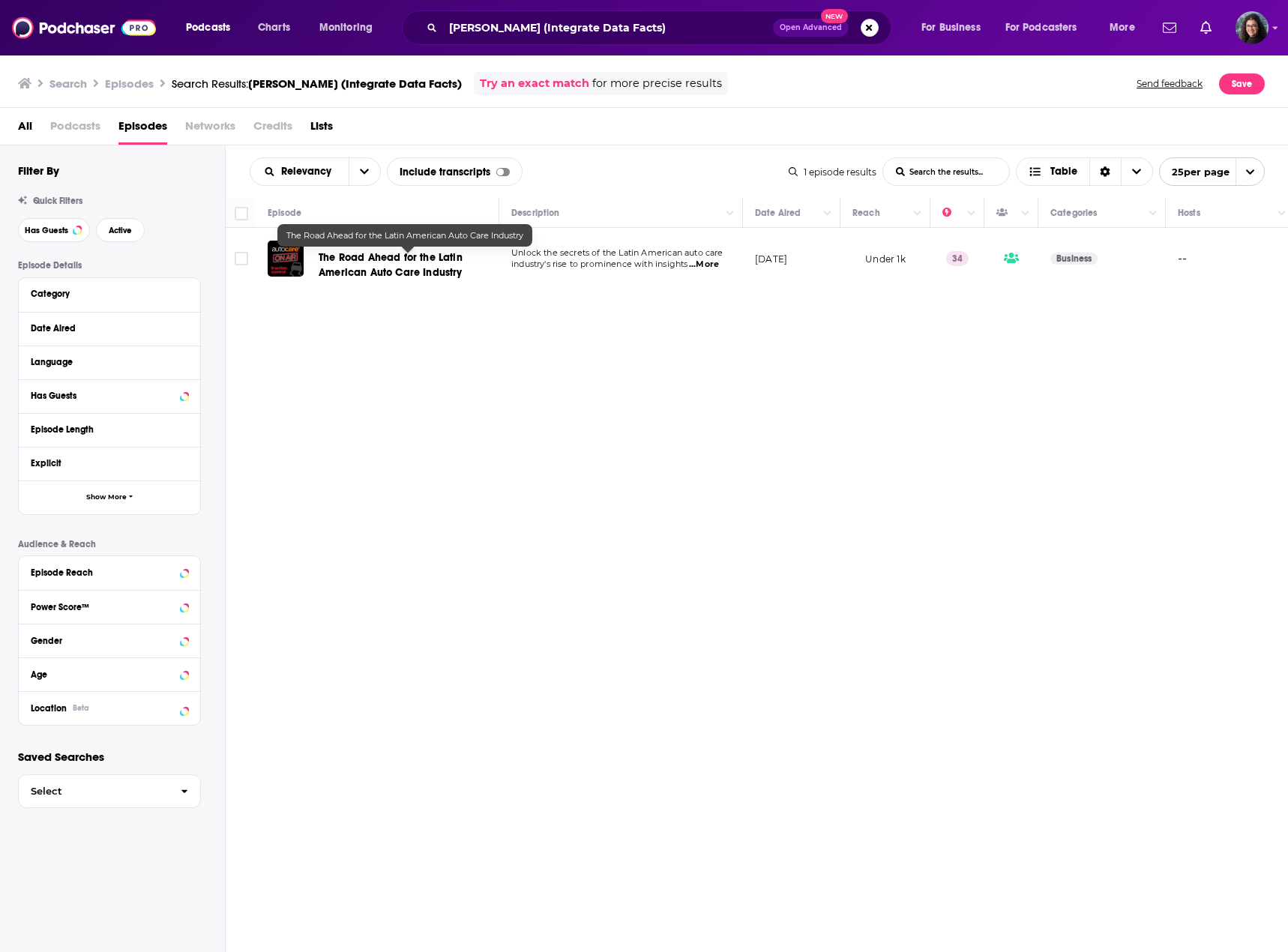
click at [338, 259] on span "The Road Ahead for the Latin American Auto Care Industry" at bounding box center [391, 264] width 144 height 28
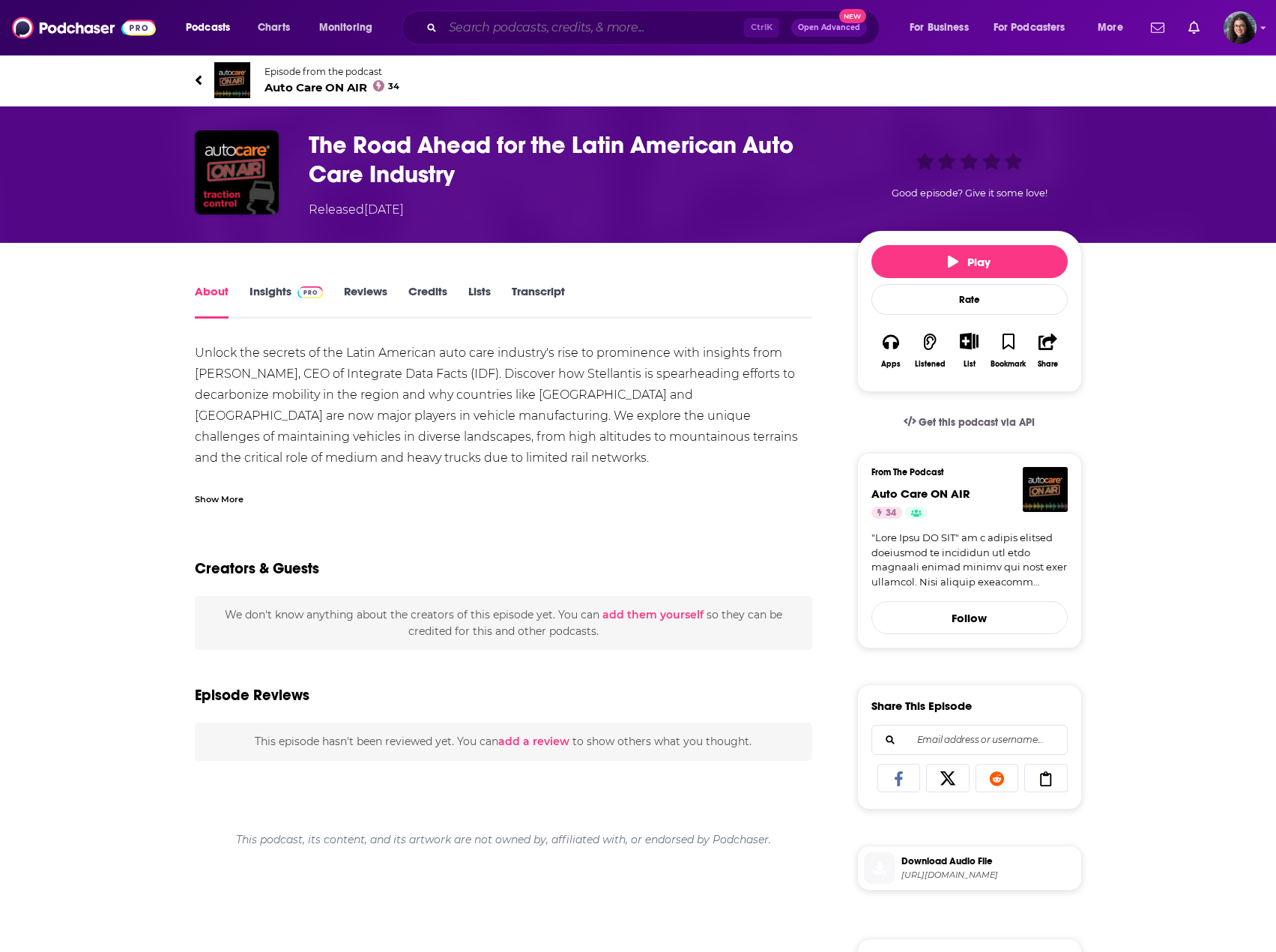
click at [511, 30] on input "Search podcasts, credits, & more..." at bounding box center [593, 28] width 301 height 24
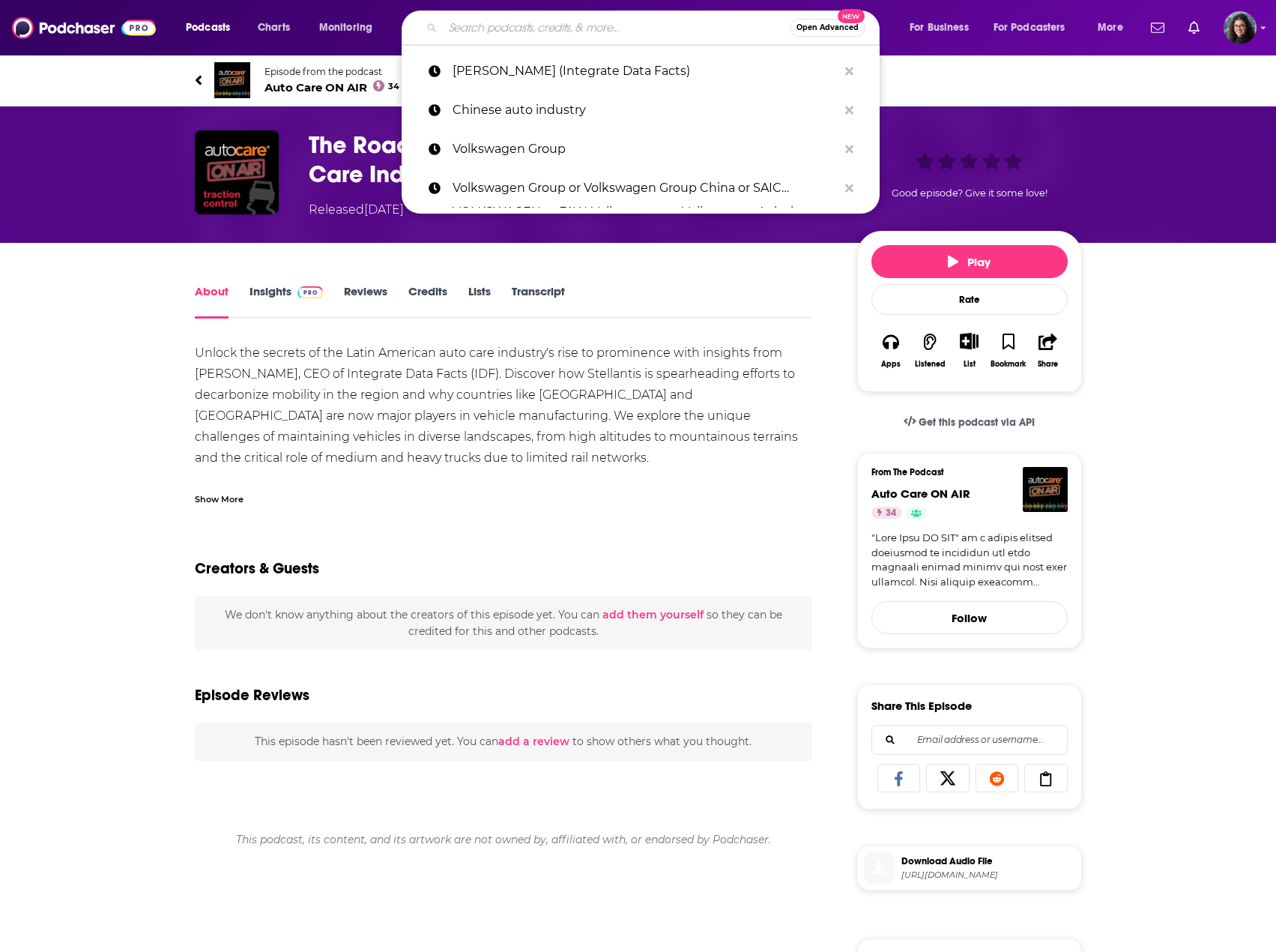
paste input "Auto Intelligence (AI)"
type input "Auto Intelligence (AI)"
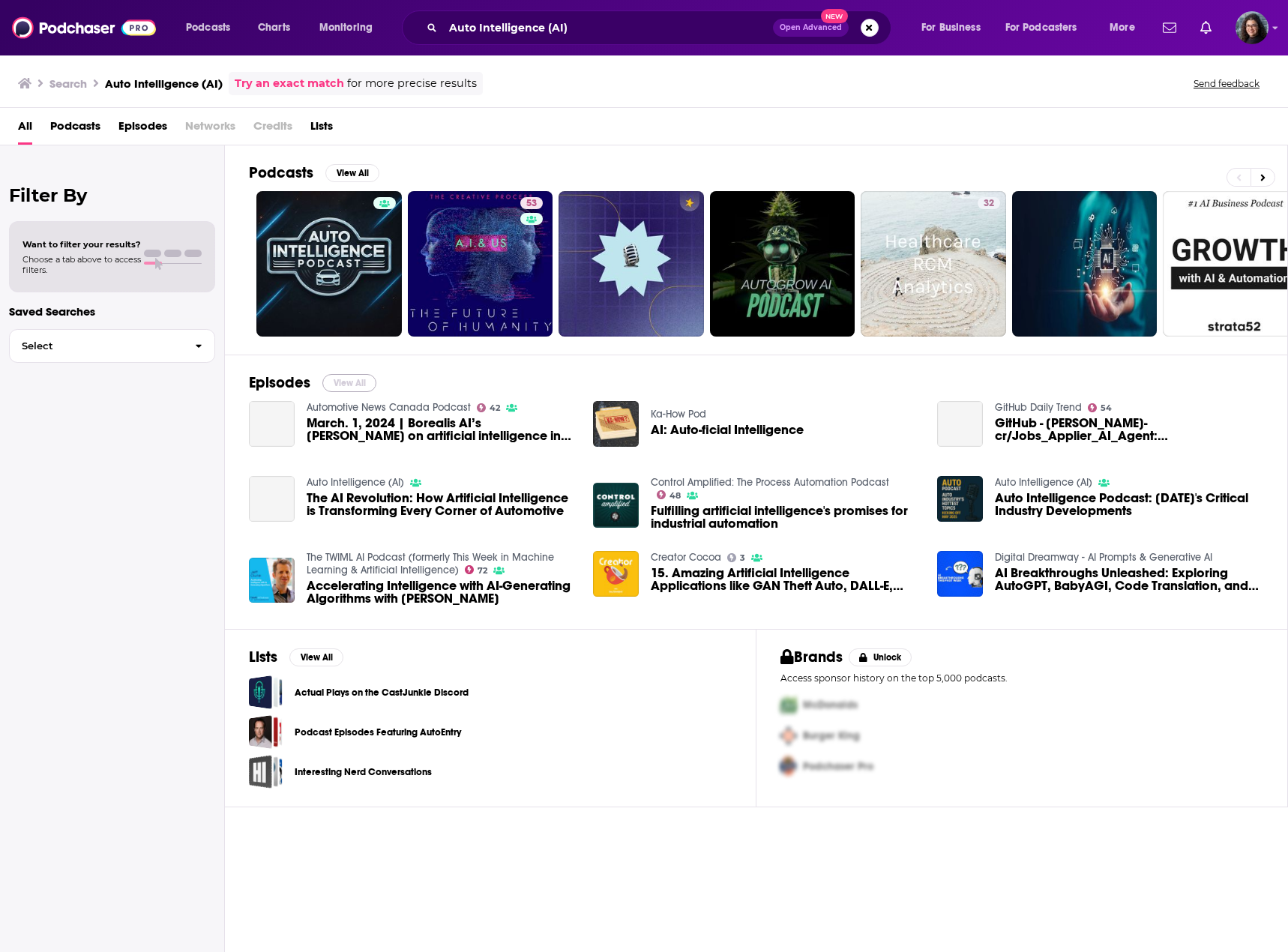
click at [343, 385] on button "View All" at bounding box center [349, 383] width 54 height 18
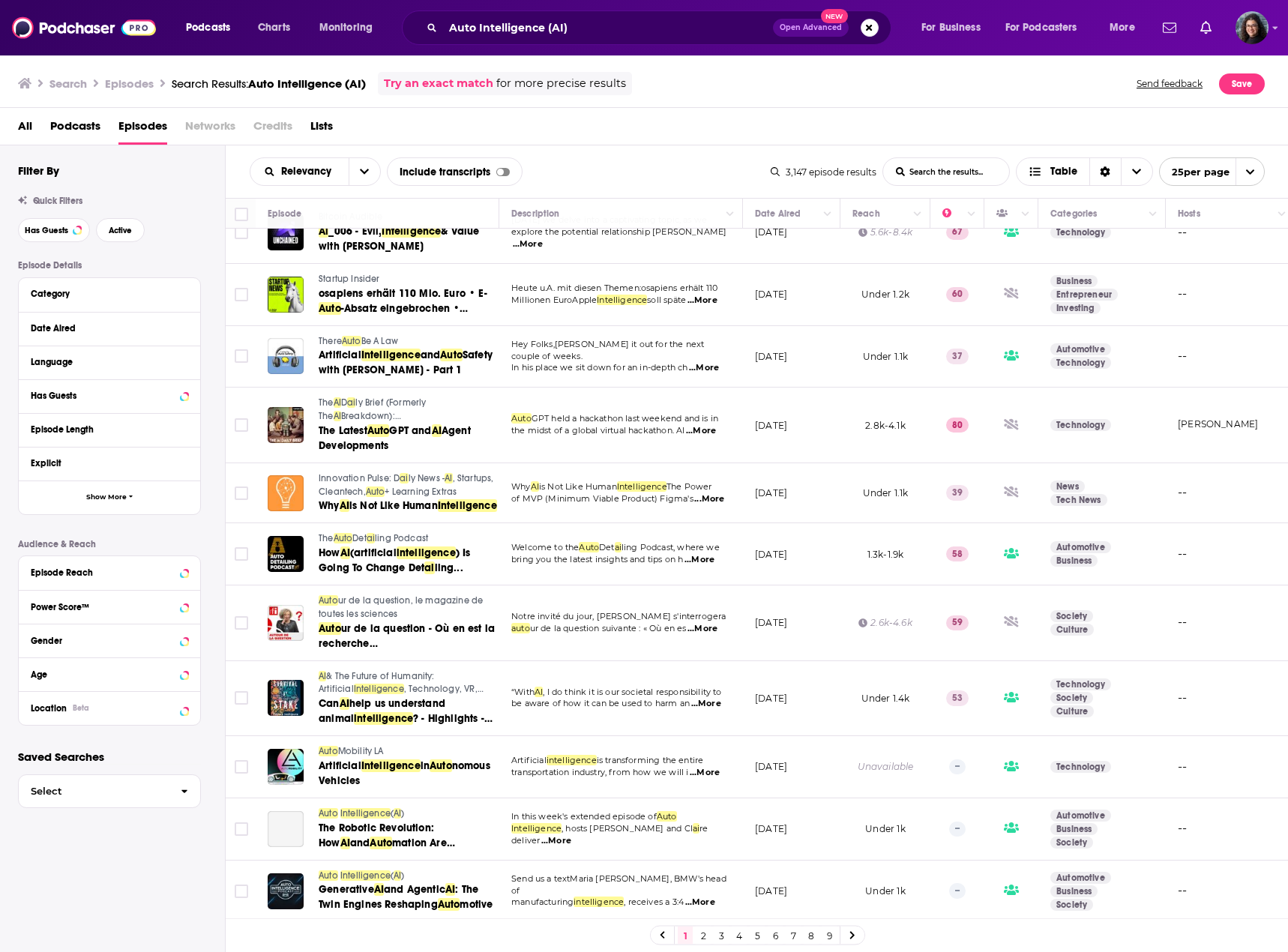
scroll to position [981, 0]
click at [180, 327] on button "Date Aired" at bounding box center [106, 328] width 150 height 19
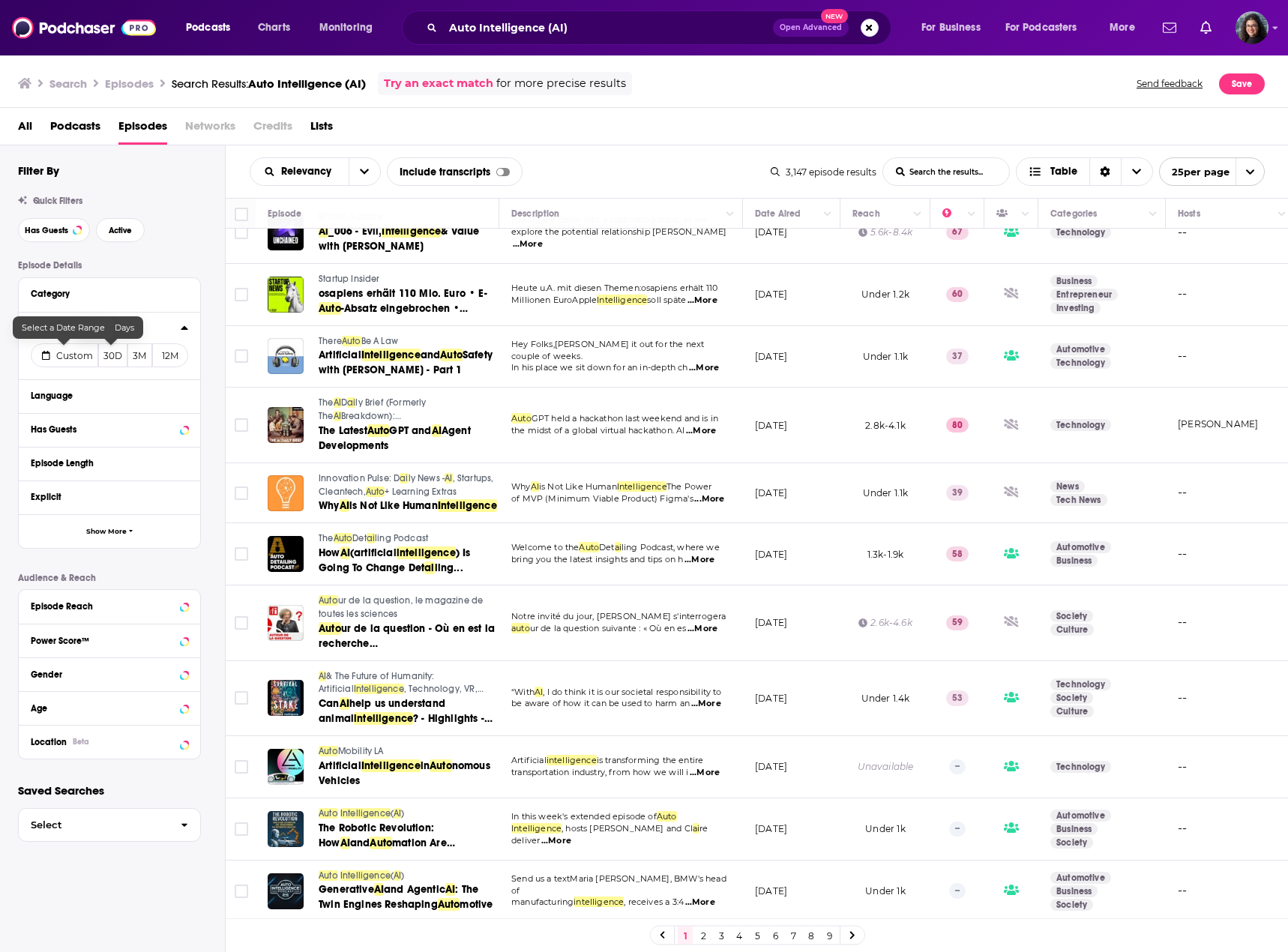
click at [73, 357] on span "Custom" at bounding box center [74, 355] width 37 height 12
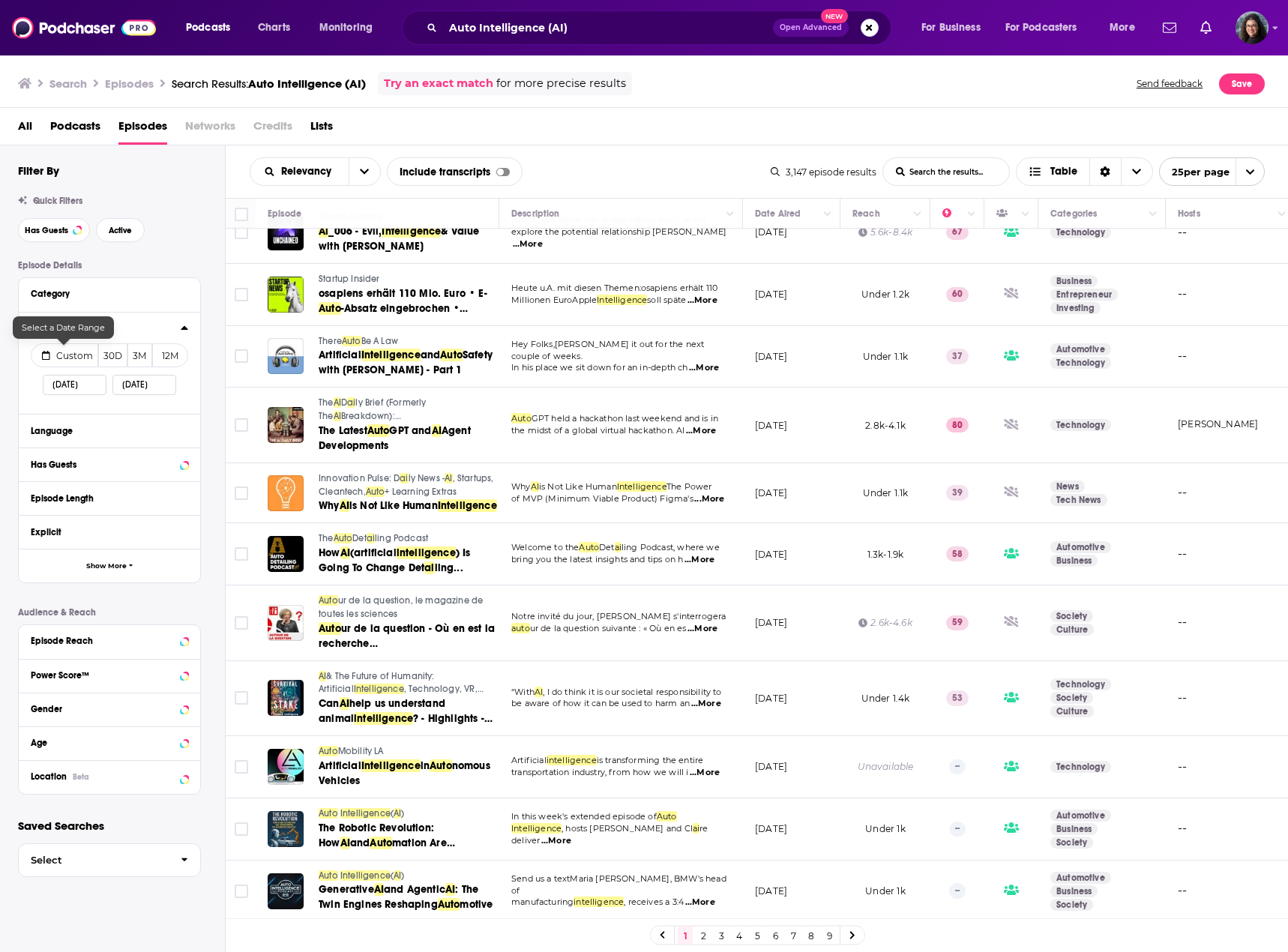
select select "8"
select select "2025"
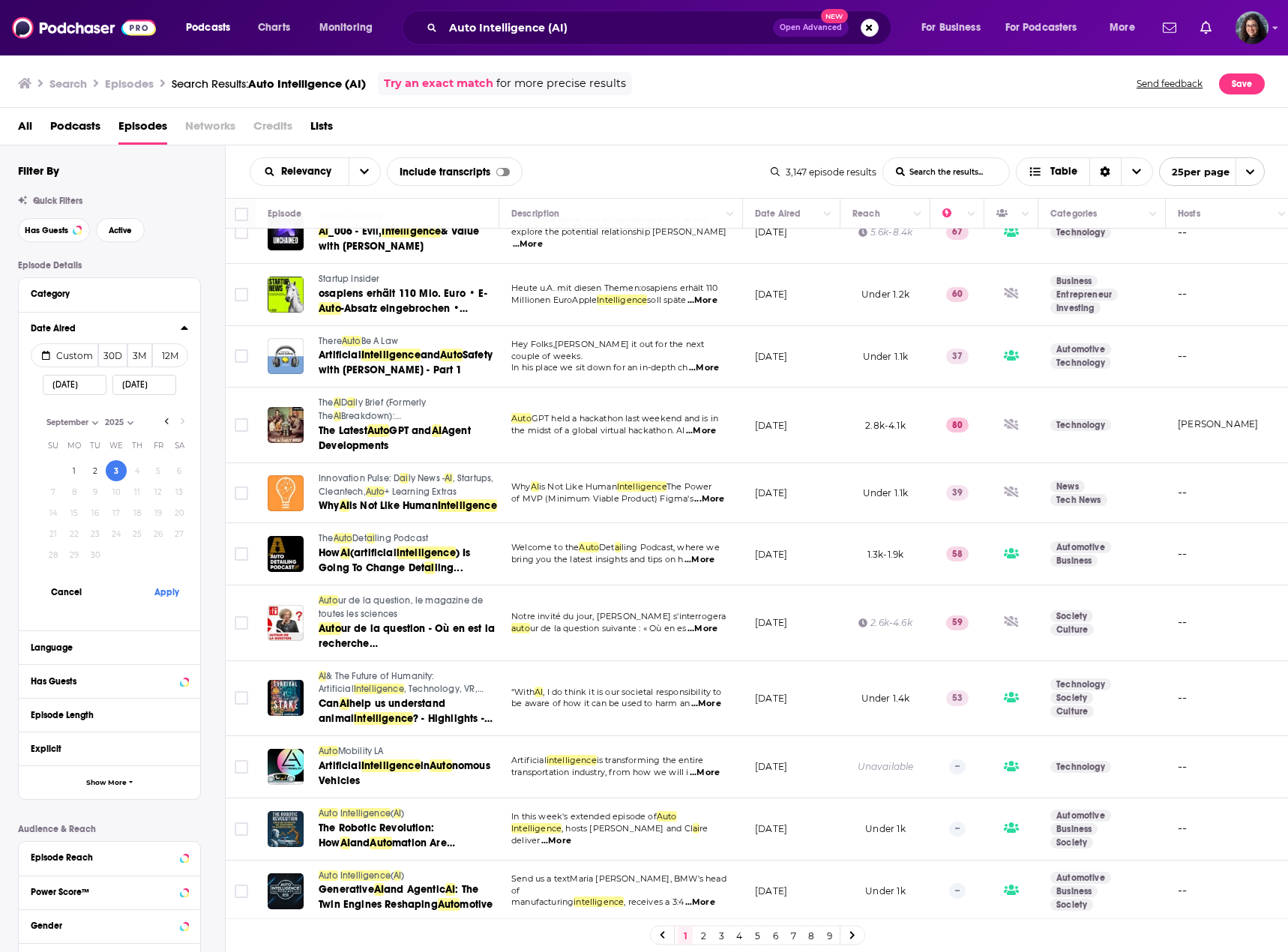
click at [81, 381] on input "09/03/2025" at bounding box center [75, 385] width 64 height 20
click at [167, 419] on select "2013 2014 2015 2016 2017 2018 2019 2020 2021 2022 2023 2024 2025" at bounding box center [139, 422] width 75 height 12
click at [82, 421] on select "January February March April May June July August September October November De…" at bounding box center [80, 422] width 75 height 12
select select "4"
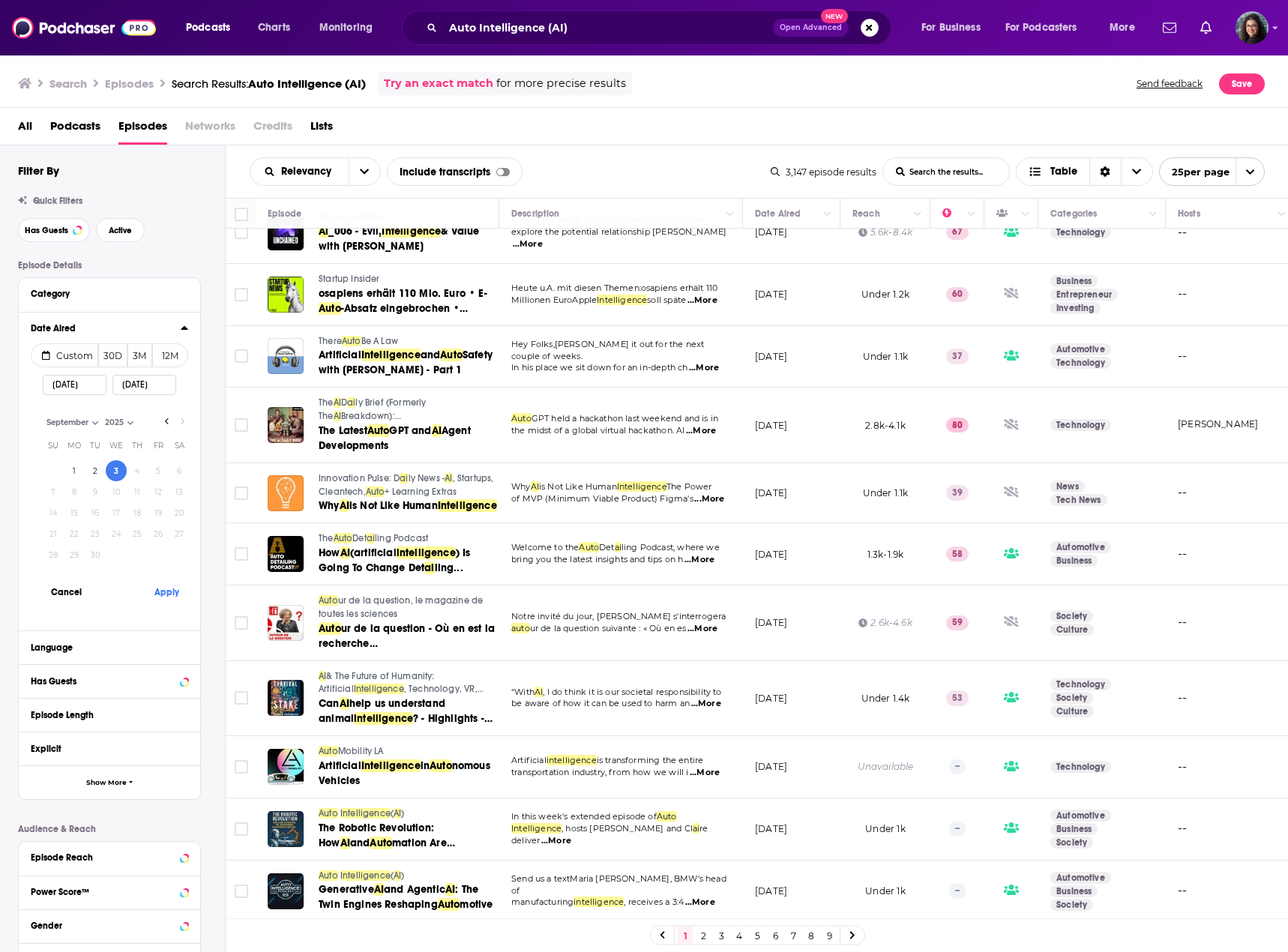
click at [43, 416] on select "January February March April May June July August September October November De…" at bounding box center [80, 422] width 75 height 12
click at [136, 469] on button "1" at bounding box center [137, 471] width 21 height 21
type input "05/01/2025"
click at [177, 553] on button "31" at bounding box center [179, 555] width 21 height 21
type input "05/31/2025"
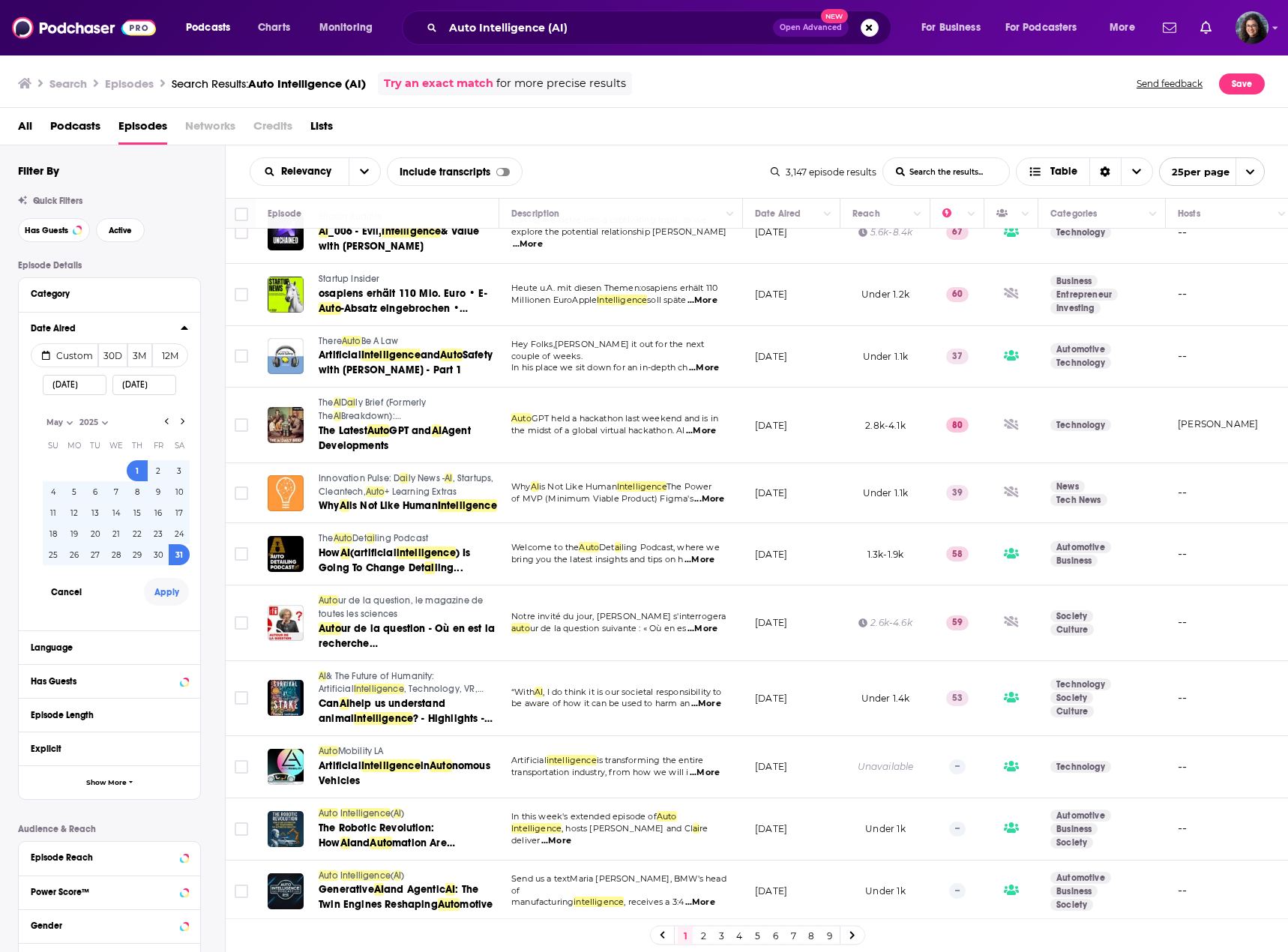
click at [168, 587] on button "Apply" at bounding box center [167, 591] width 45 height 28
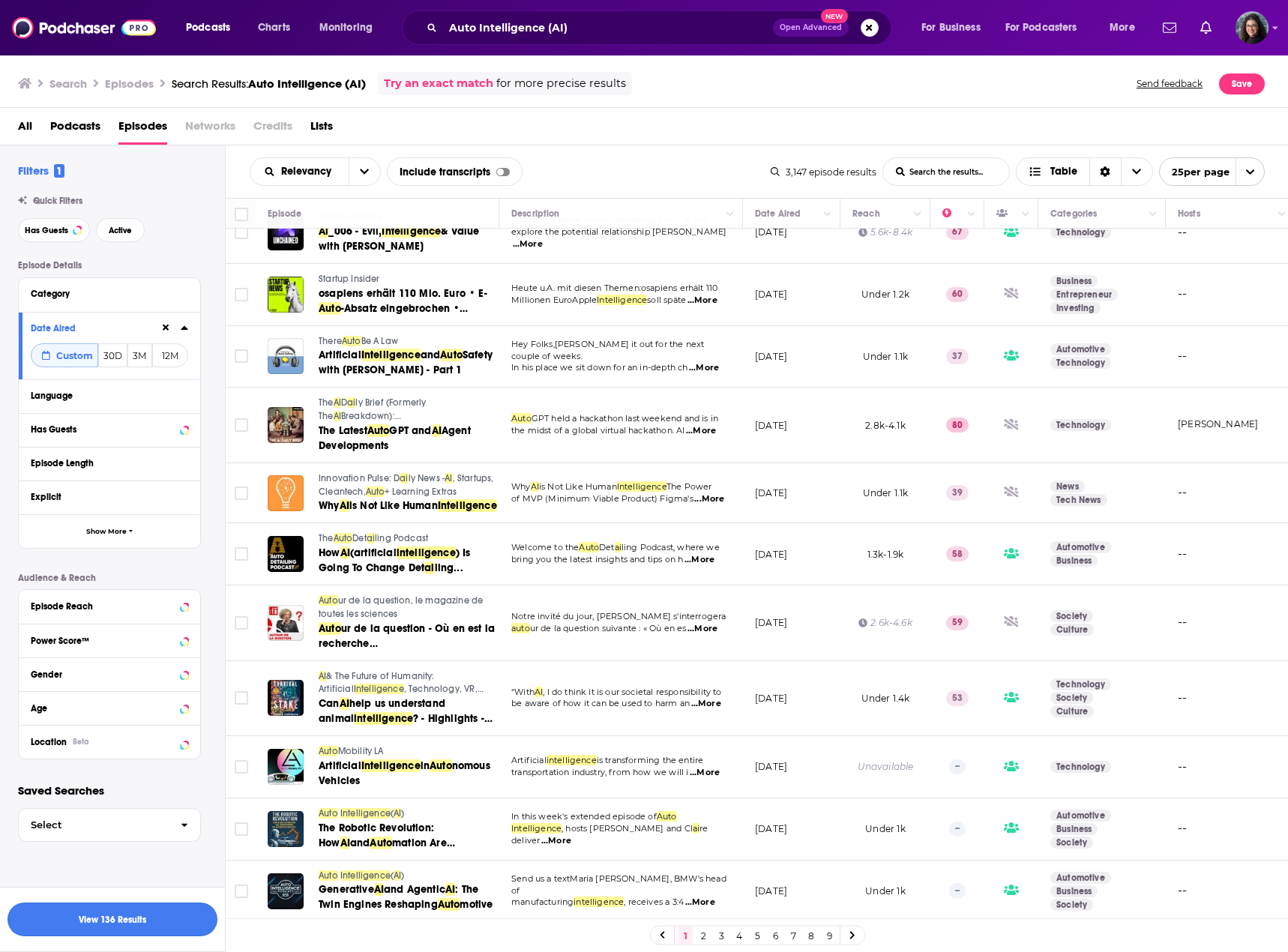
click at [135, 912] on button "View 136 Results" at bounding box center [112, 919] width 210 height 34
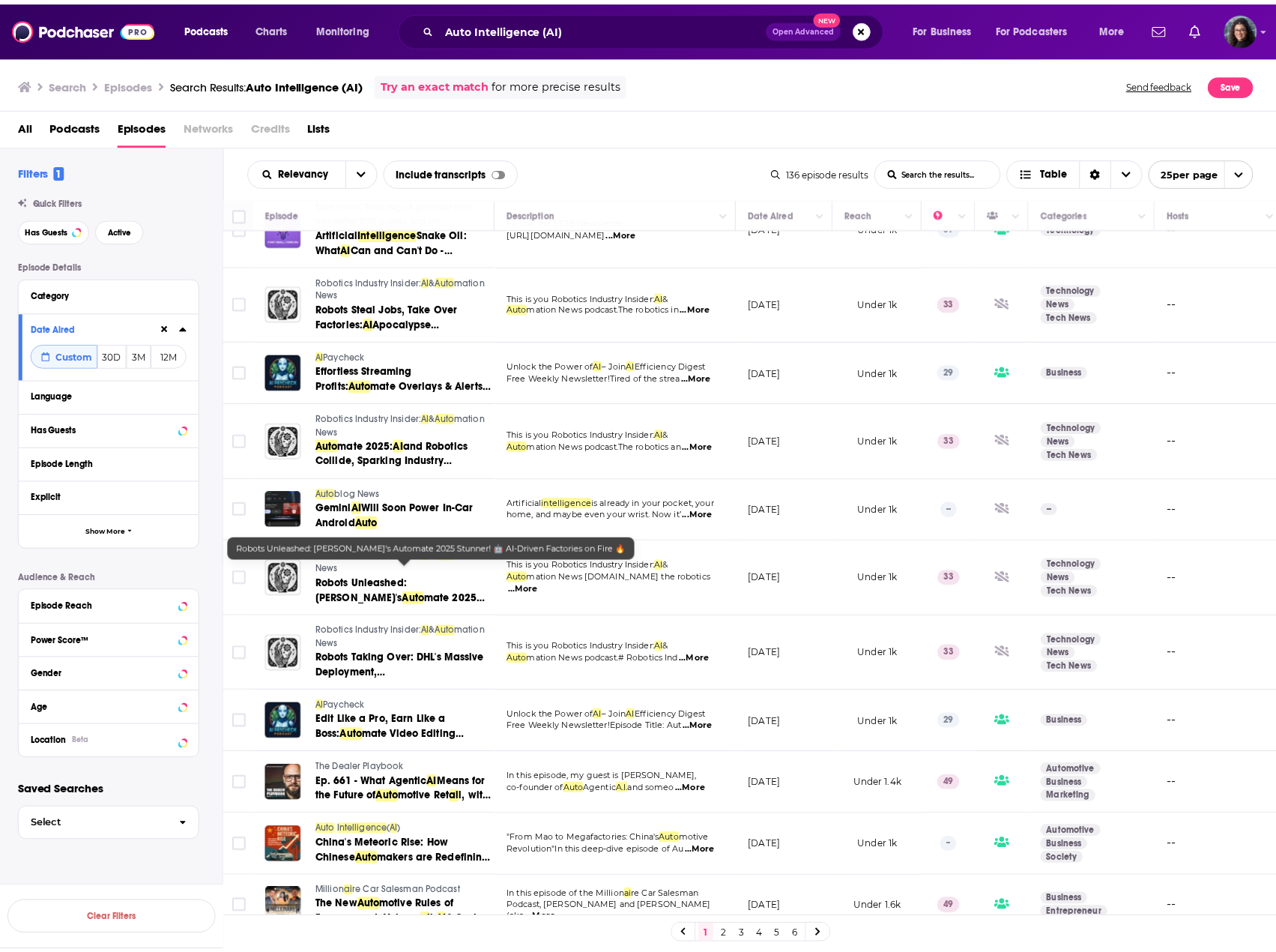
scroll to position [375, 0]
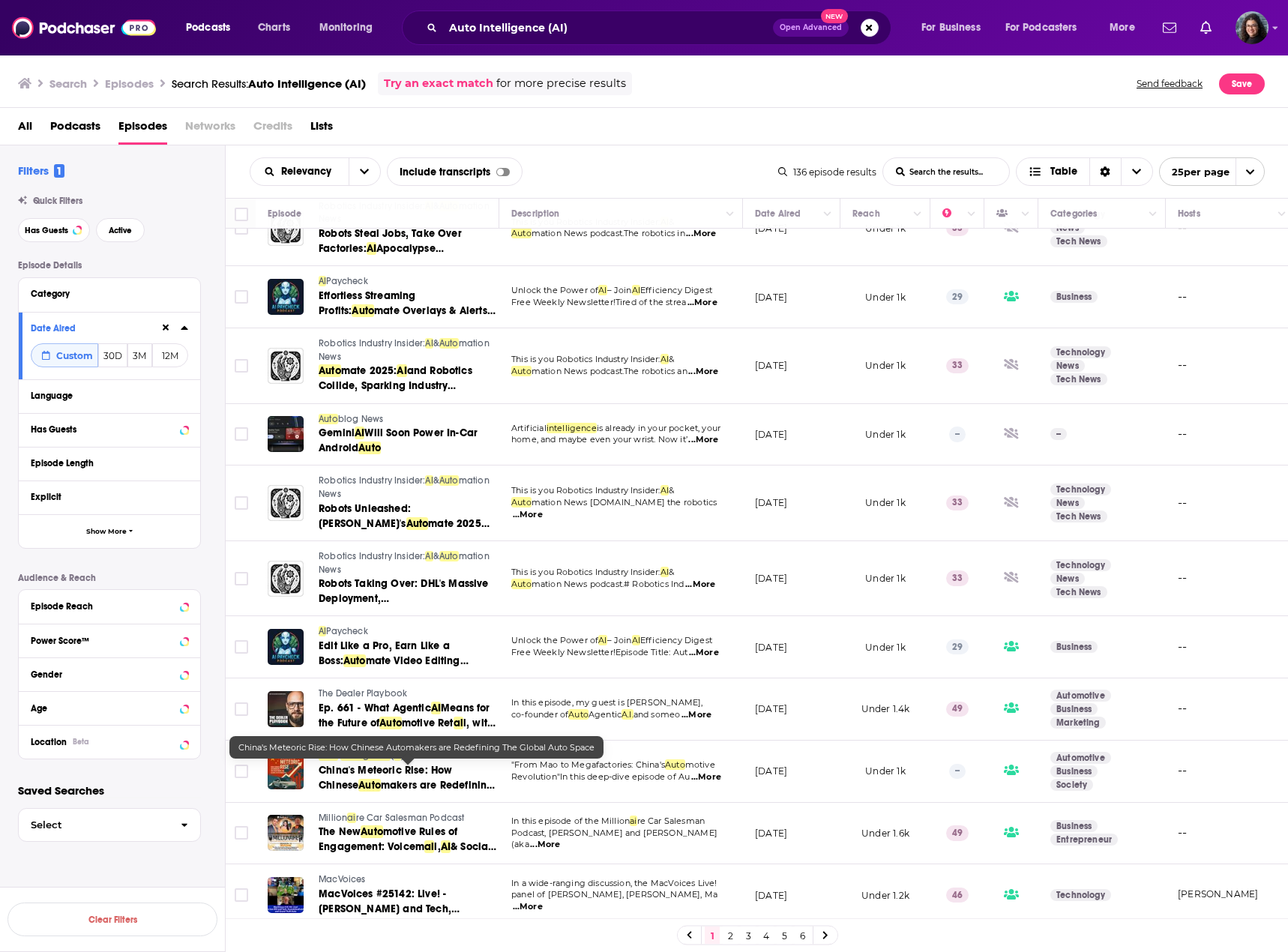
click at [381, 769] on span "China's Meteoric Rise: How Chinese" at bounding box center [386, 777] width 134 height 28
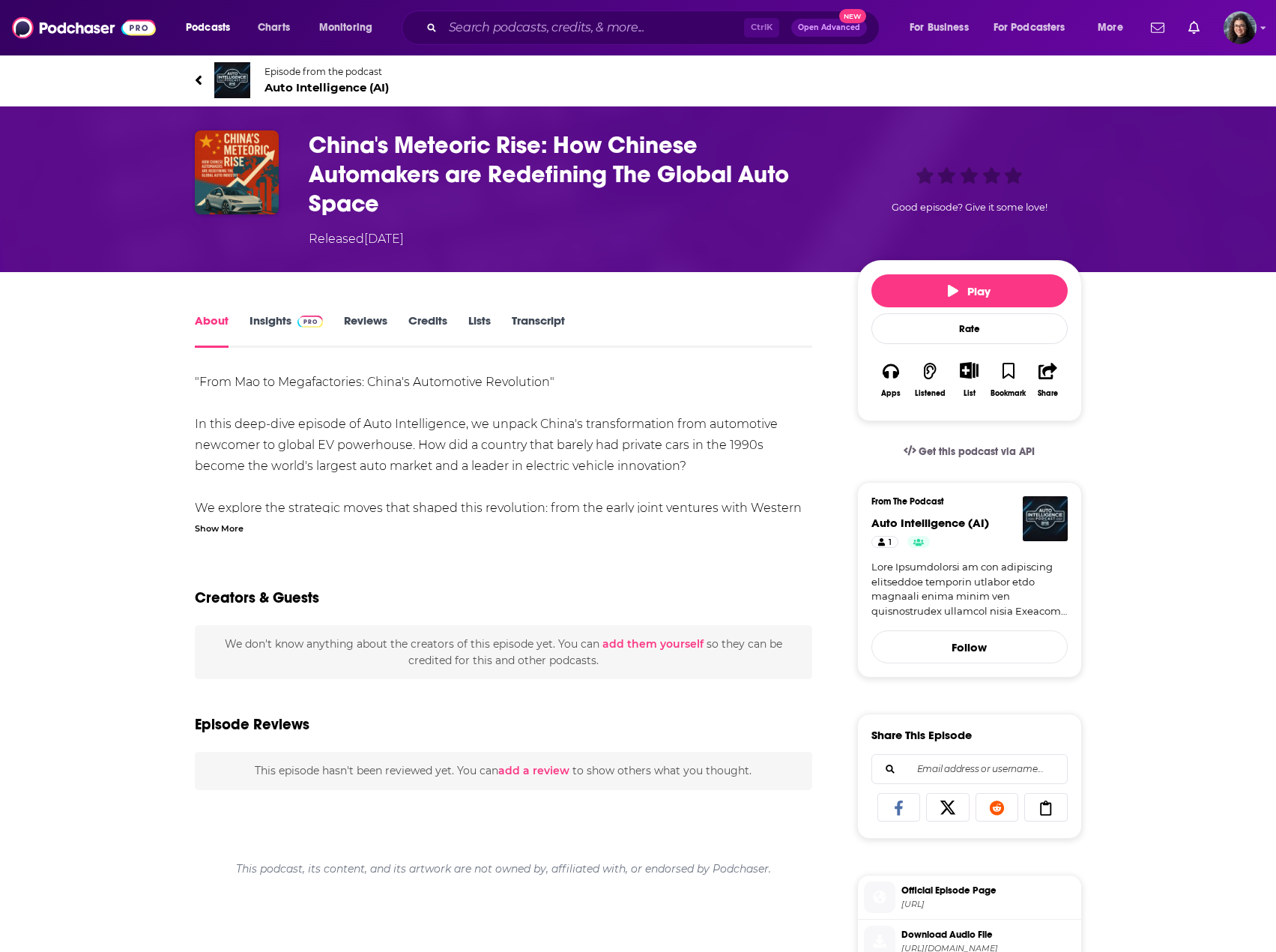
click at [224, 531] on div "Show More" at bounding box center [219, 527] width 49 height 14
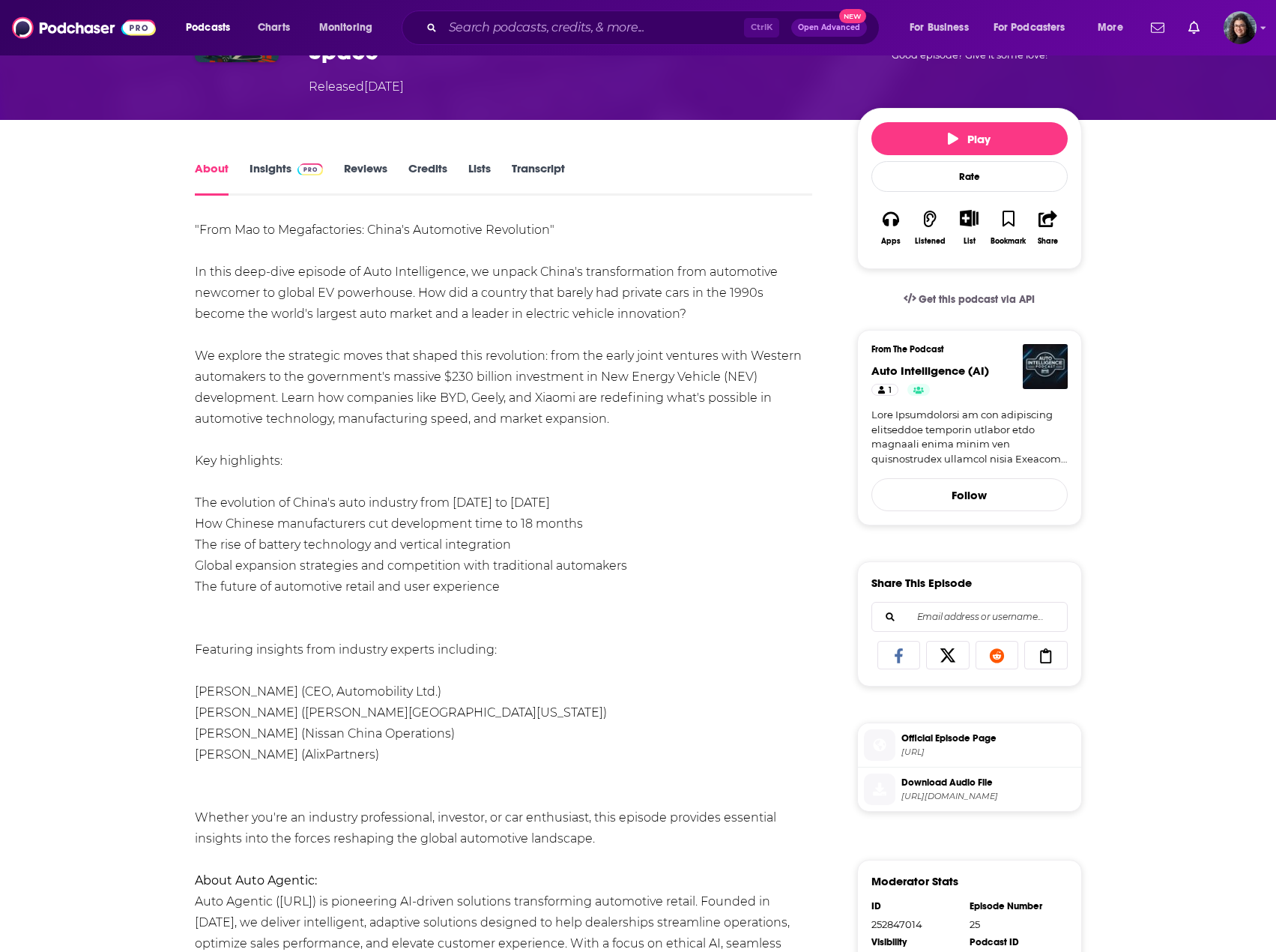
scroll to position [75, 0]
